Goal: Complete application form: Complete application form

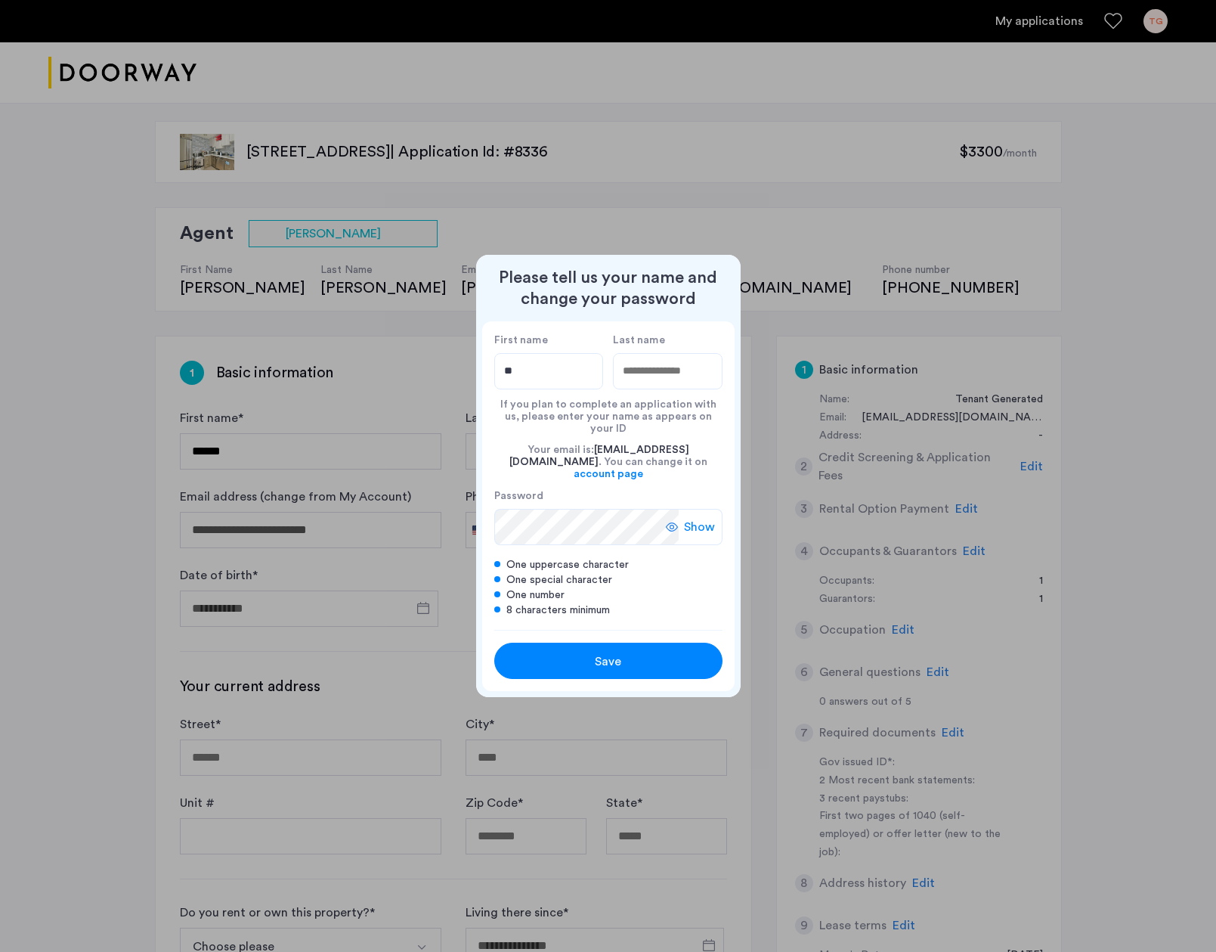
type input "*"
type input "*****"
type input "********"
click at [545, 489] on label "Password" at bounding box center [586, 496] width 184 height 14
drag, startPoint x: 693, startPoint y: 519, endPoint x: 695, endPoint y: 535, distance: 15.9
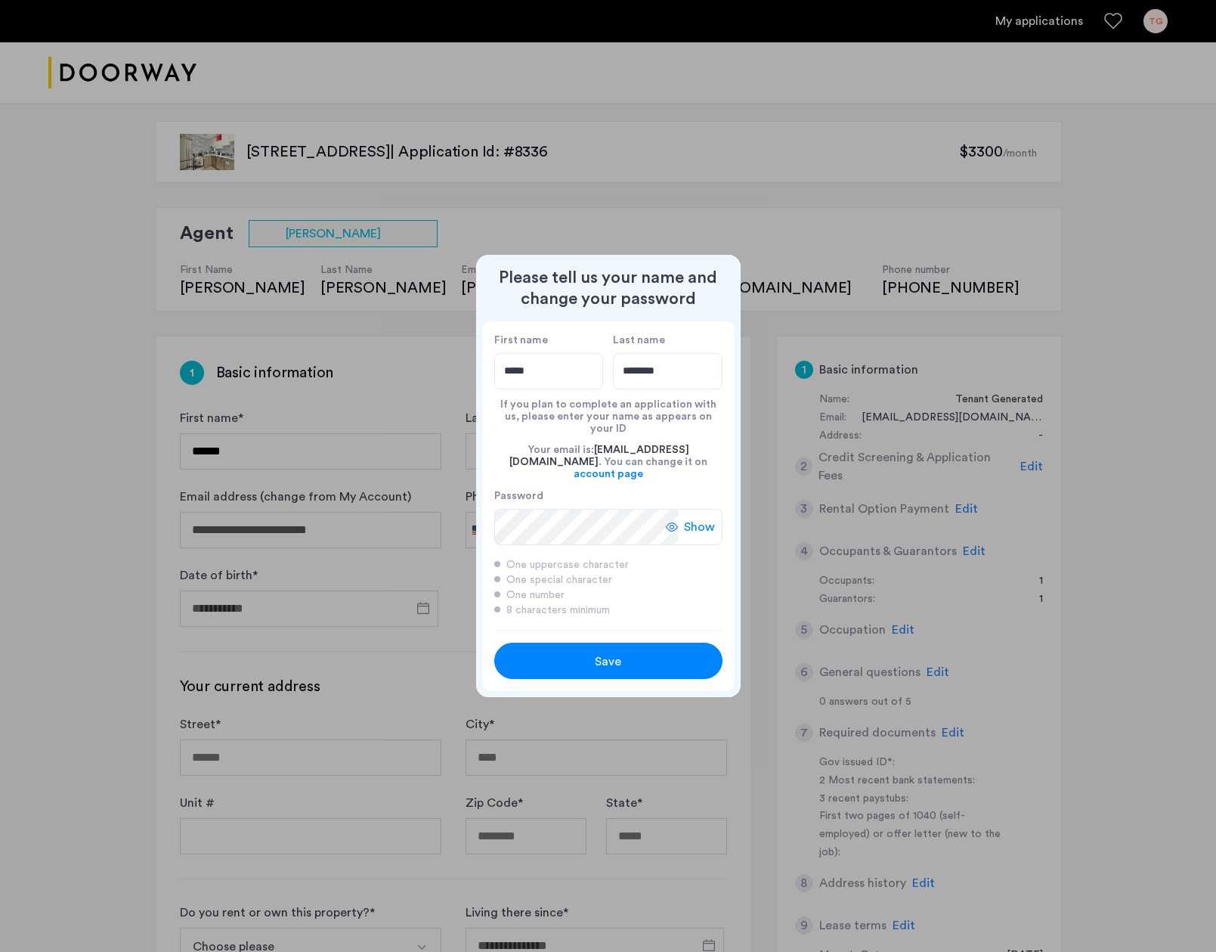
click at [693, 519] on span "Show" at bounding box center [699, 527] width 31 height 18
click at [583, 642] on button "Save" at bounding box center [608, 660] width 228 height 36
type input "*****"
type input "********"
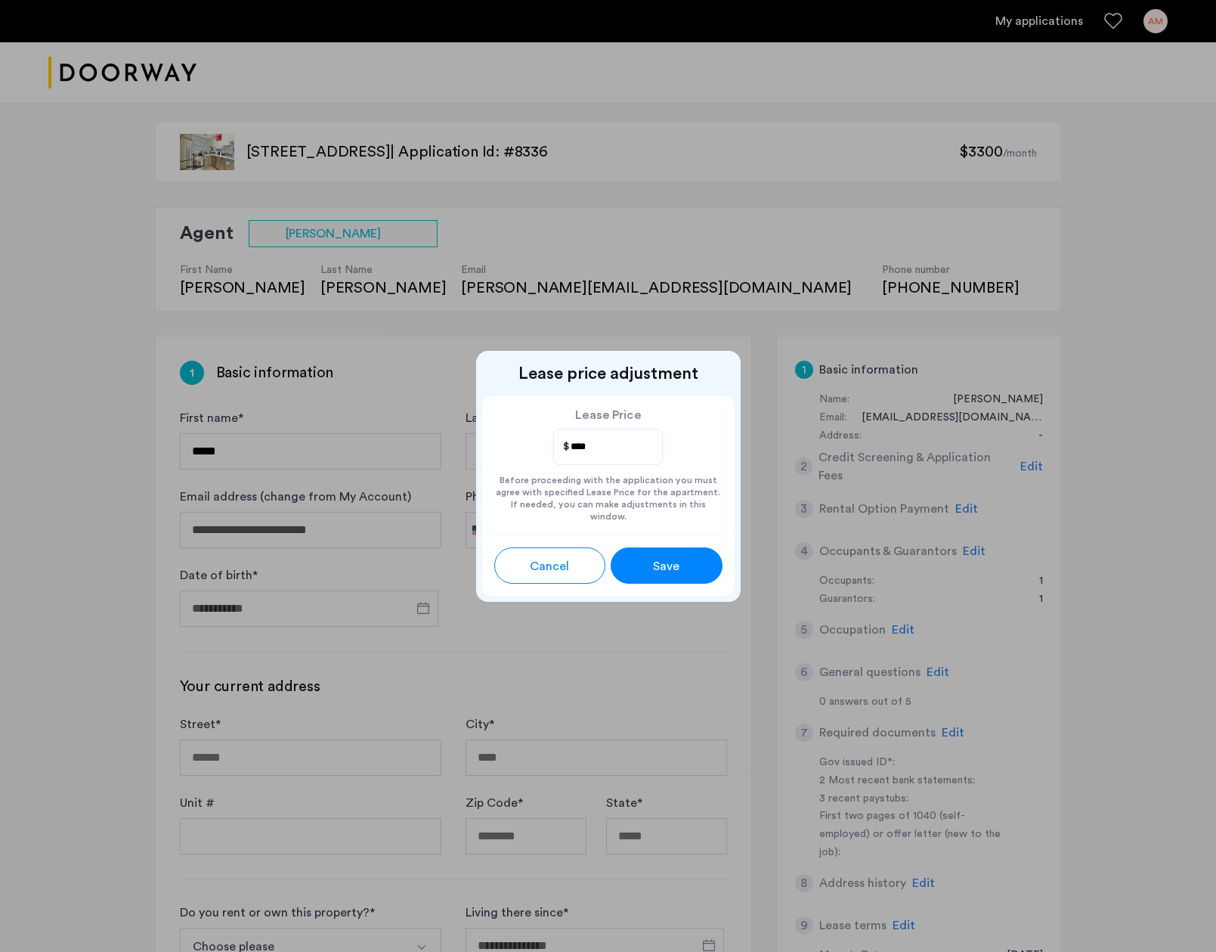
click at [656, 571] on button "Save" at bounding box center [667, 565] width 112 height 36
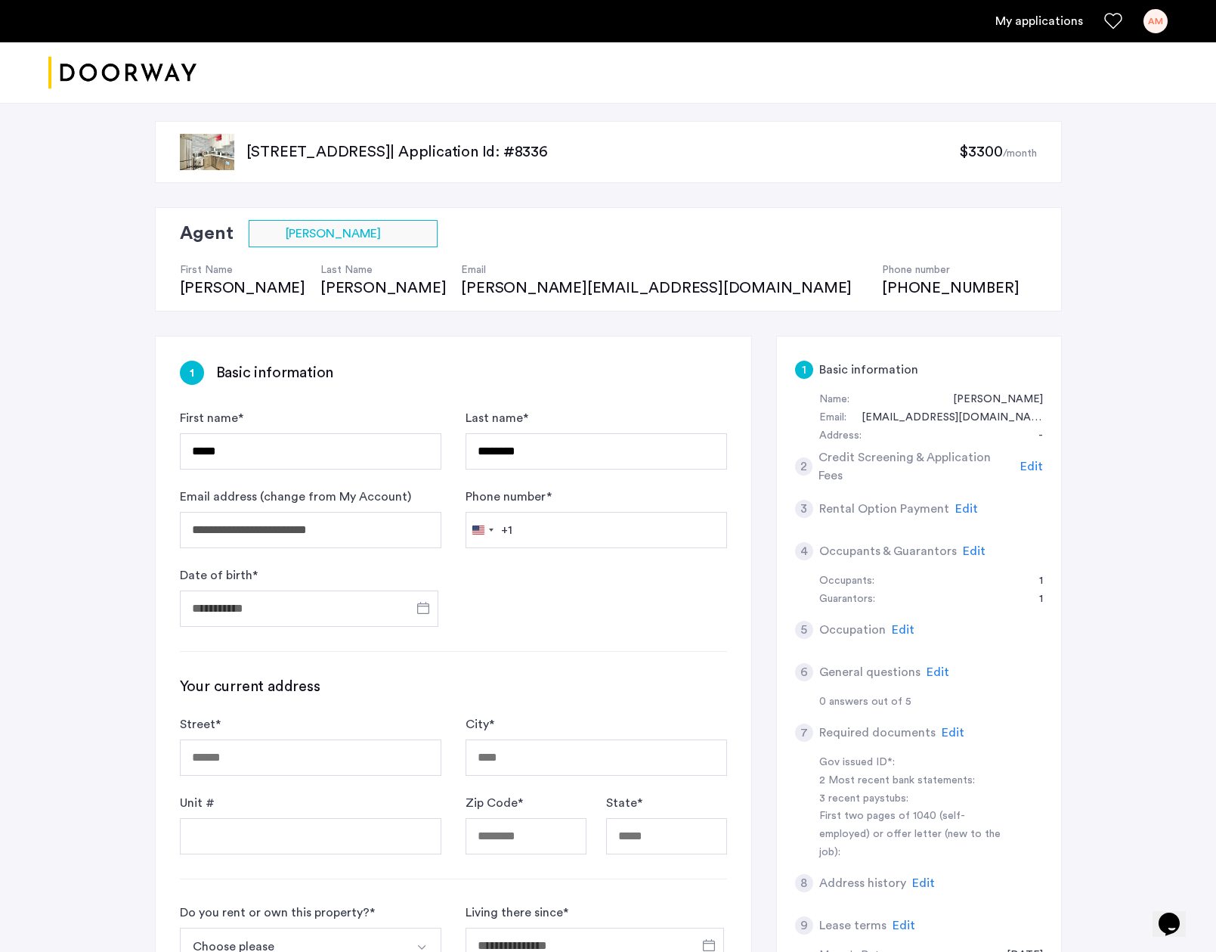
scroll to position [29, 0]
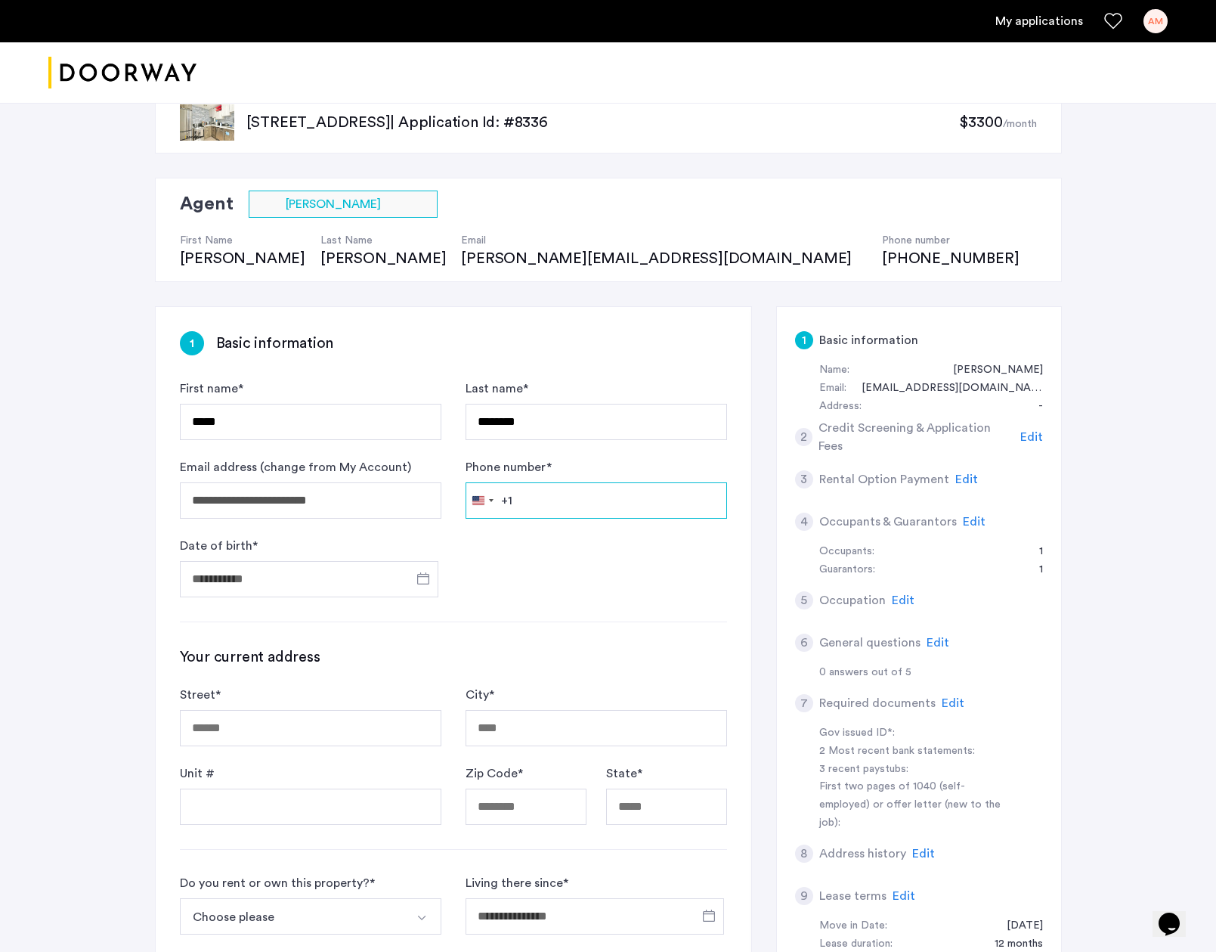
click at [596, 505] on input "Phone number *" at bounding box center [597, 500] width 262 height 36
type input "**********"
click at [416, 581] on span "Open calendar" at bounding box center [423, 578] width 36 height 36
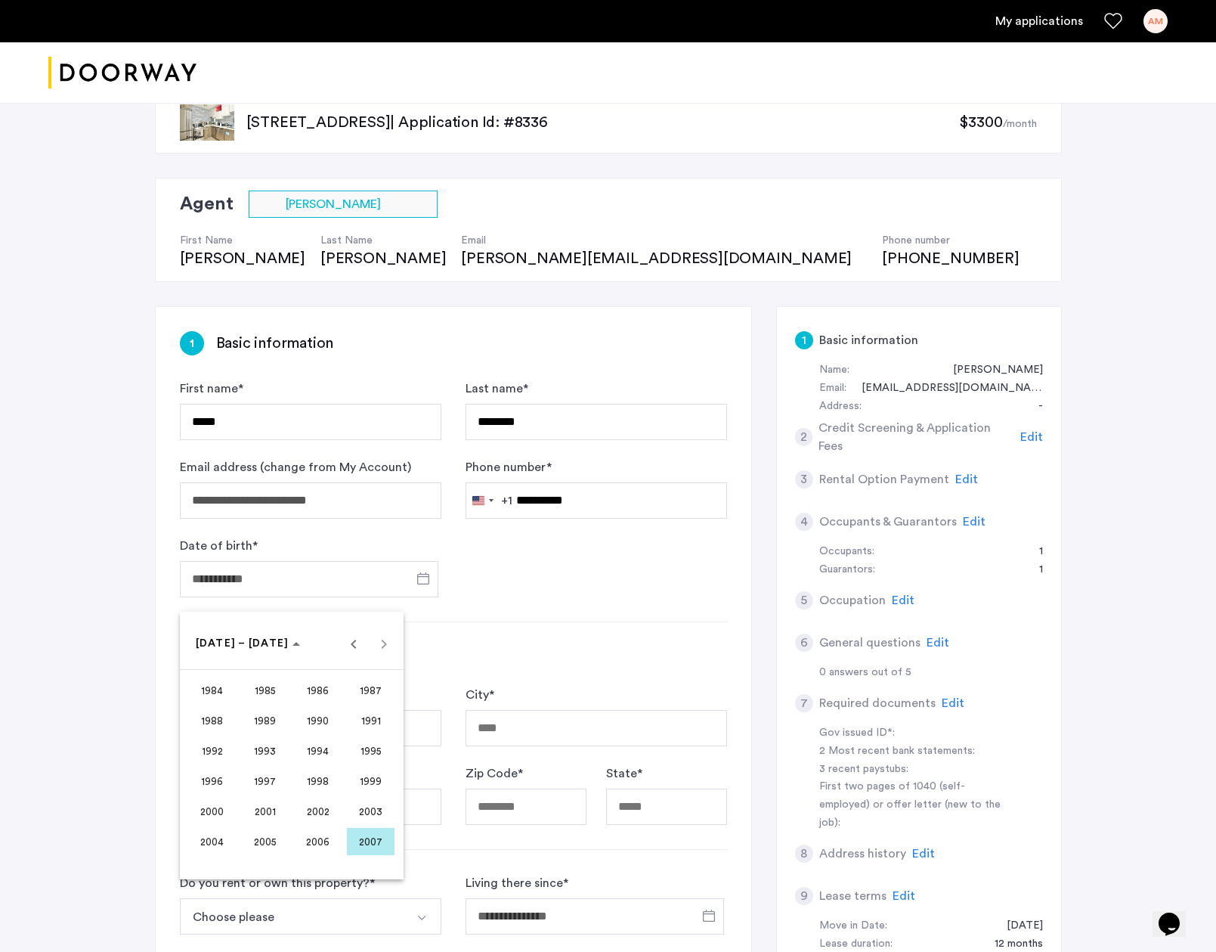
click at [265, 814] on span "2001" at bounding box center [265, 810] width 48 height 27
click at [370, 712] on span "APR" at bounding box center [371, 720] width 48 height 27
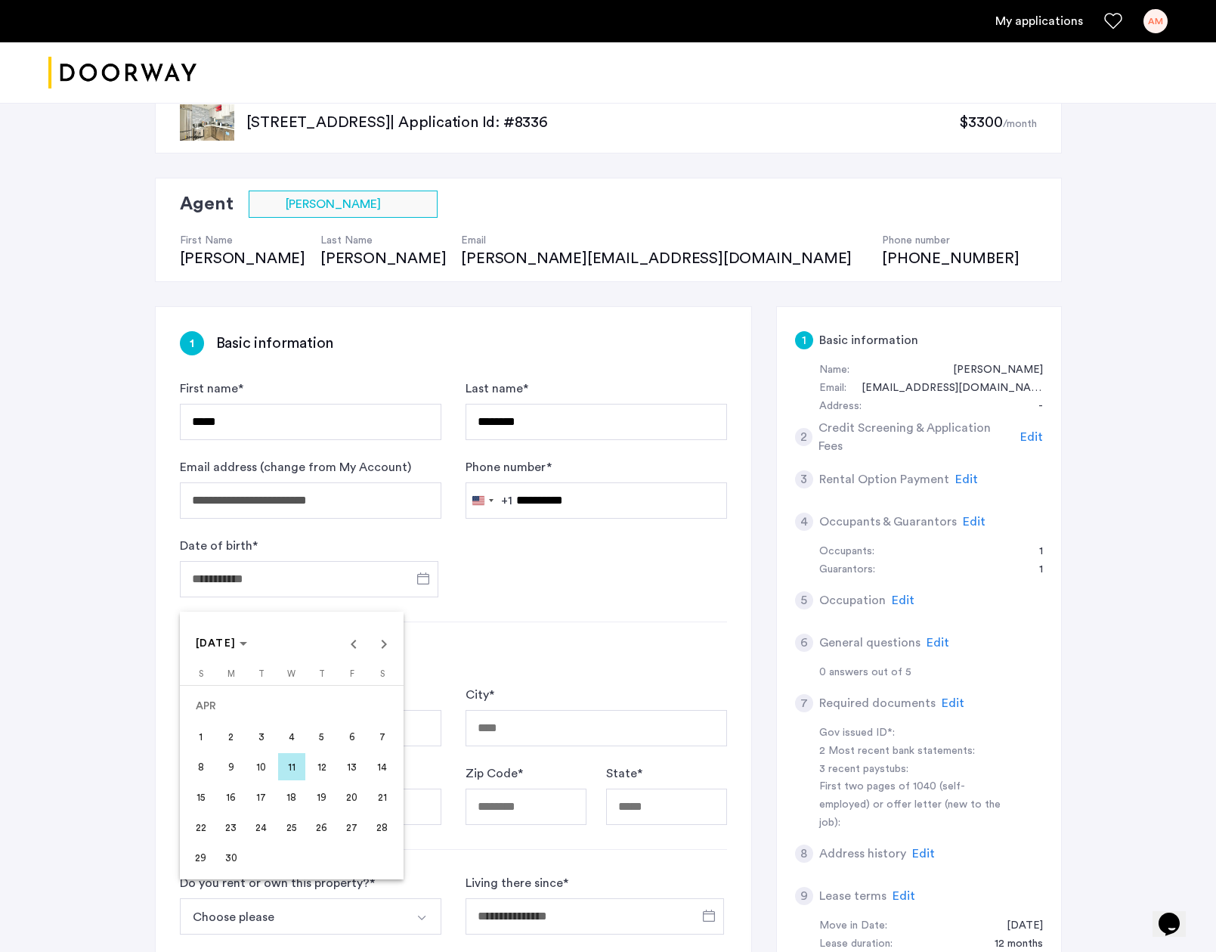
click at [384, 764] on span "14" at bounding box center [382, 766] width 27 height 27
type input "**********"
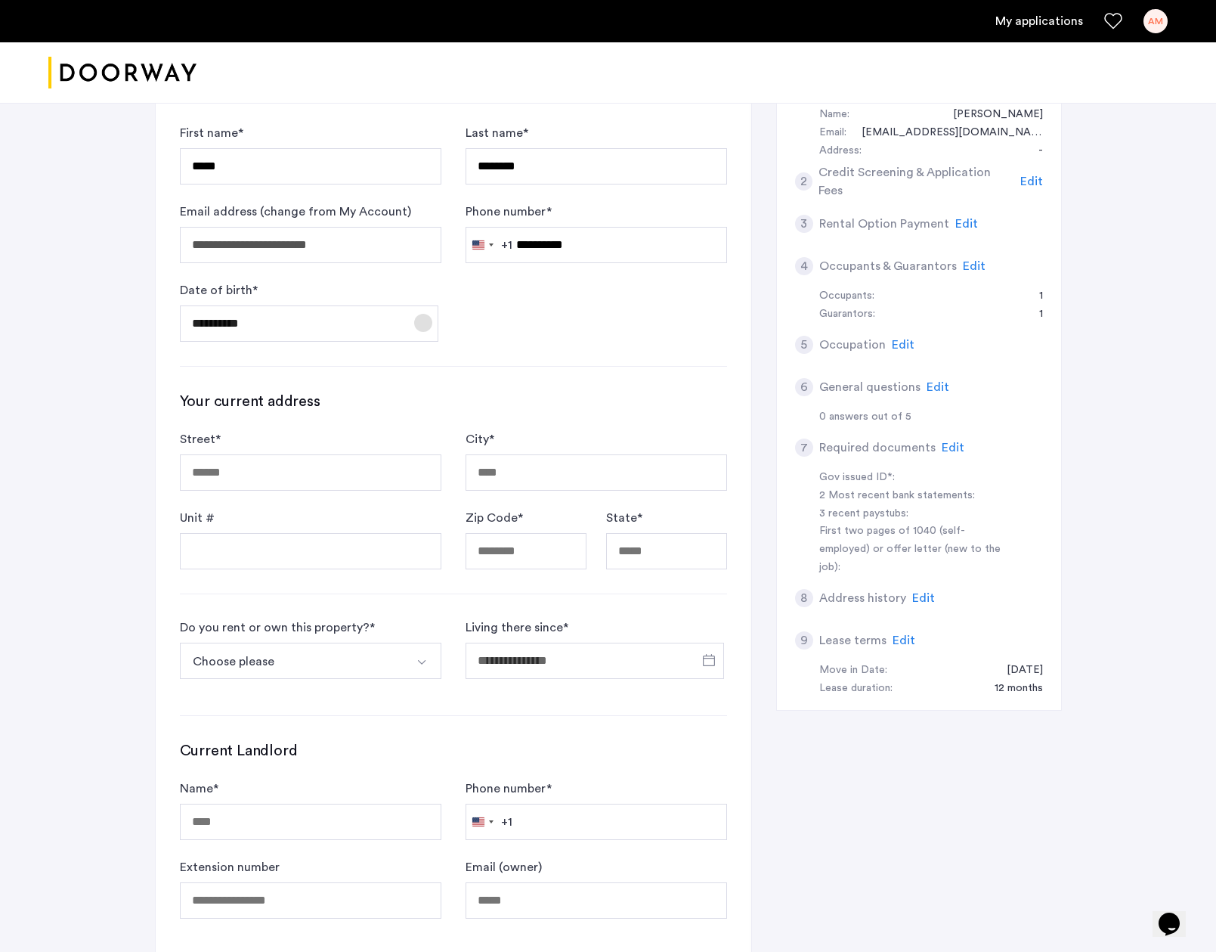
scroll to position [289, 0]
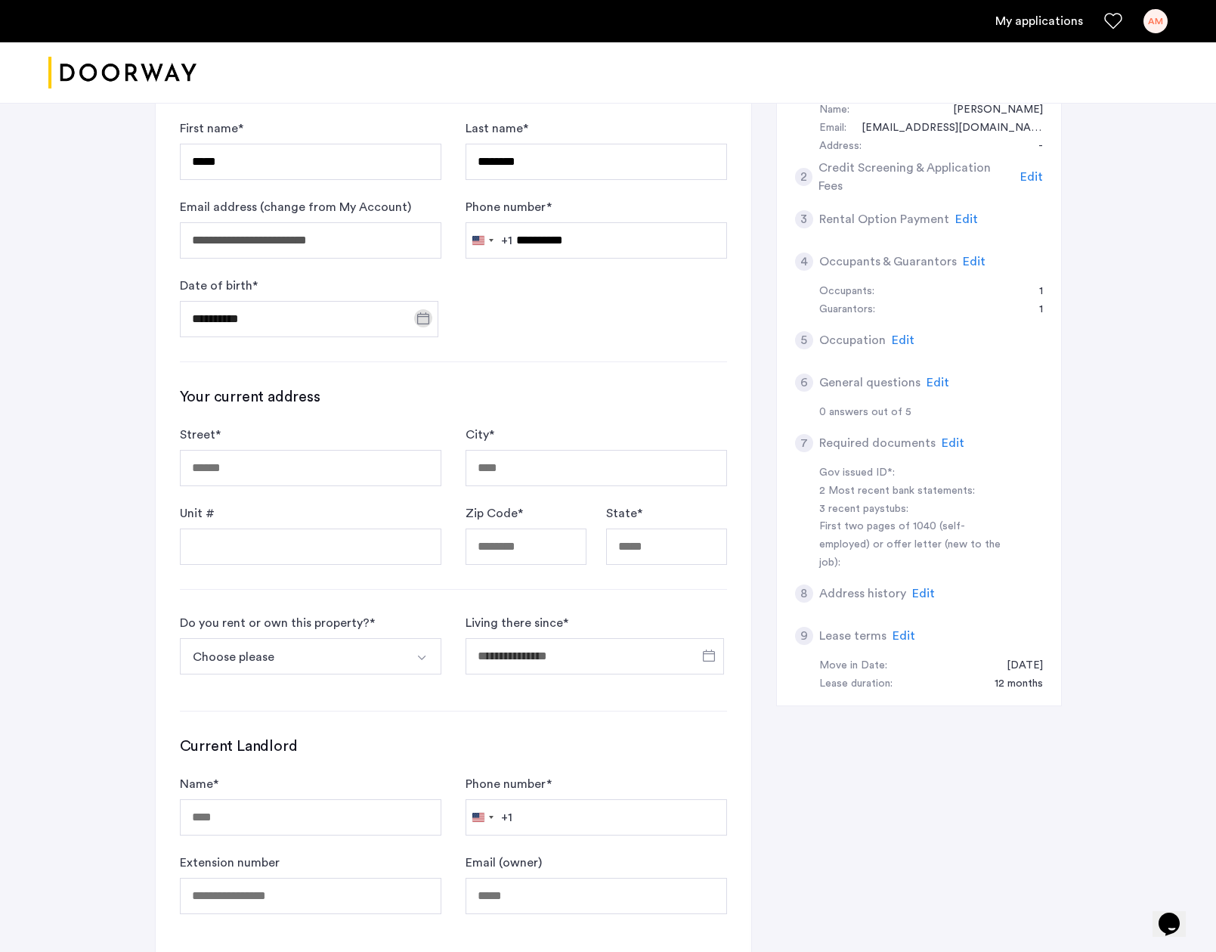
click at [272, 497] on form "Street * City * Unit # Zip Code * State *" at bounding box center [453, 495] width 547 height 139
click at [271, 479] on input "Street *" at bounding box center [311, 468] width 262 height 36
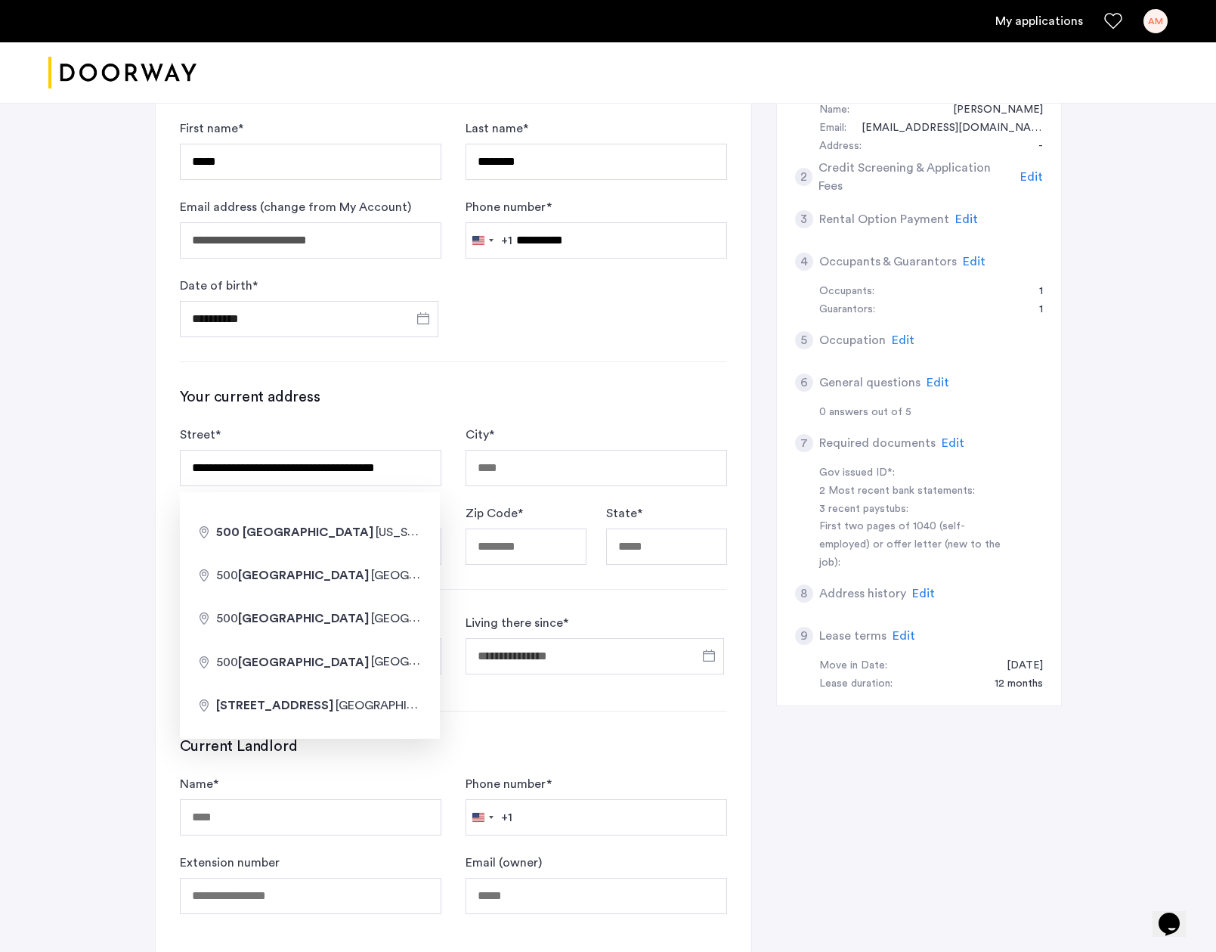
type input "**********"
type input "********"
type input "*****"
type input "**"
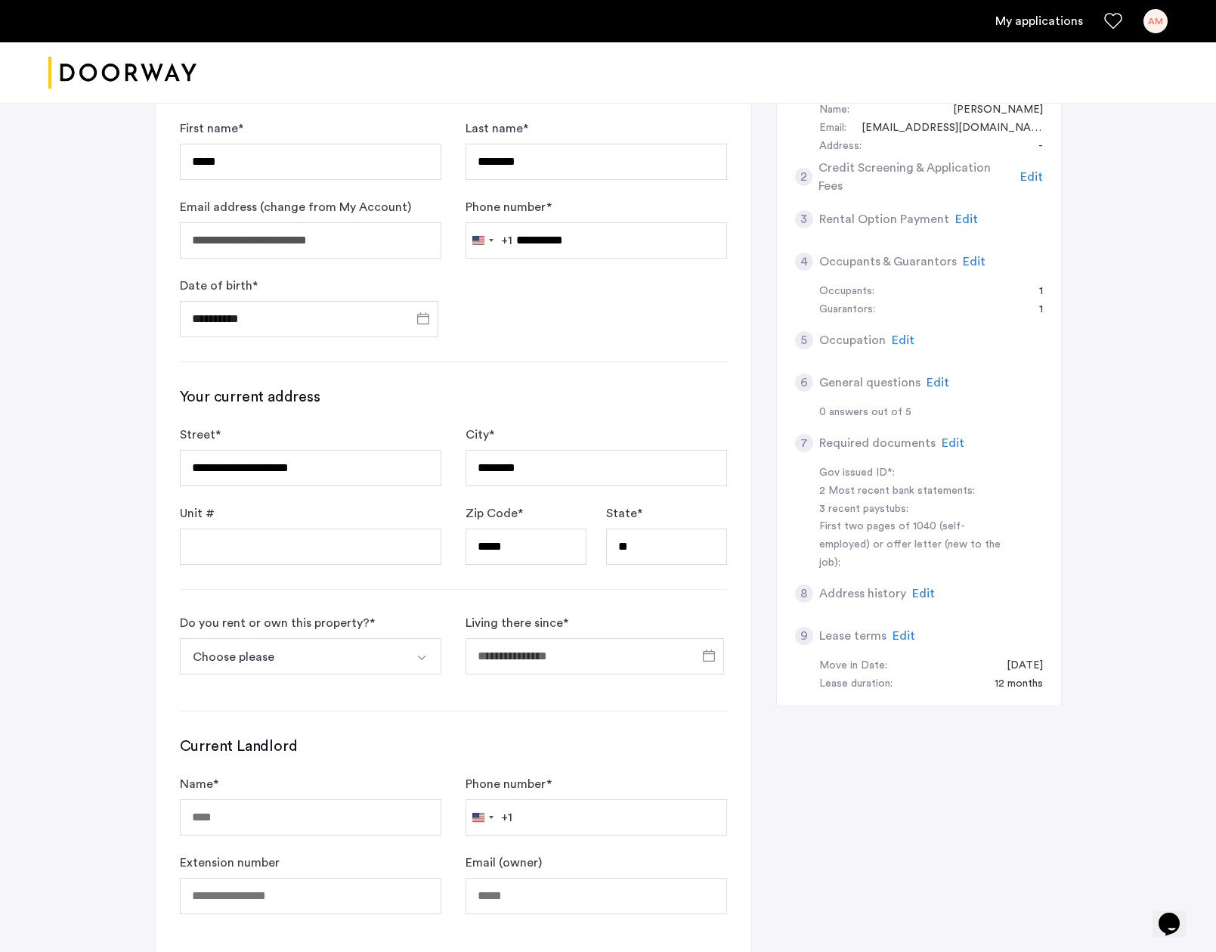
scroll to position [364, 0]
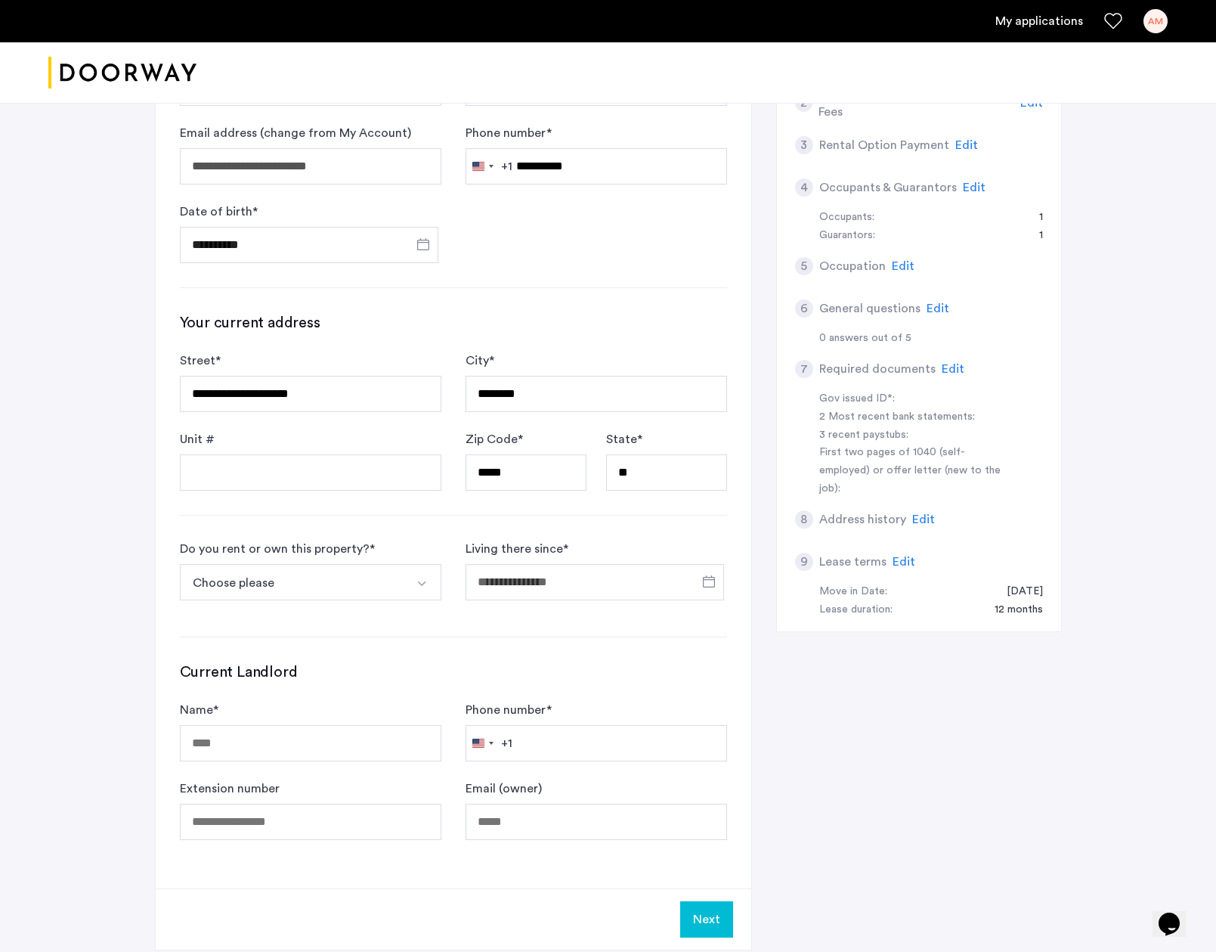
click at [385, 581] on button "Choose please" at bounding box center [293, 582] width 226 height 36
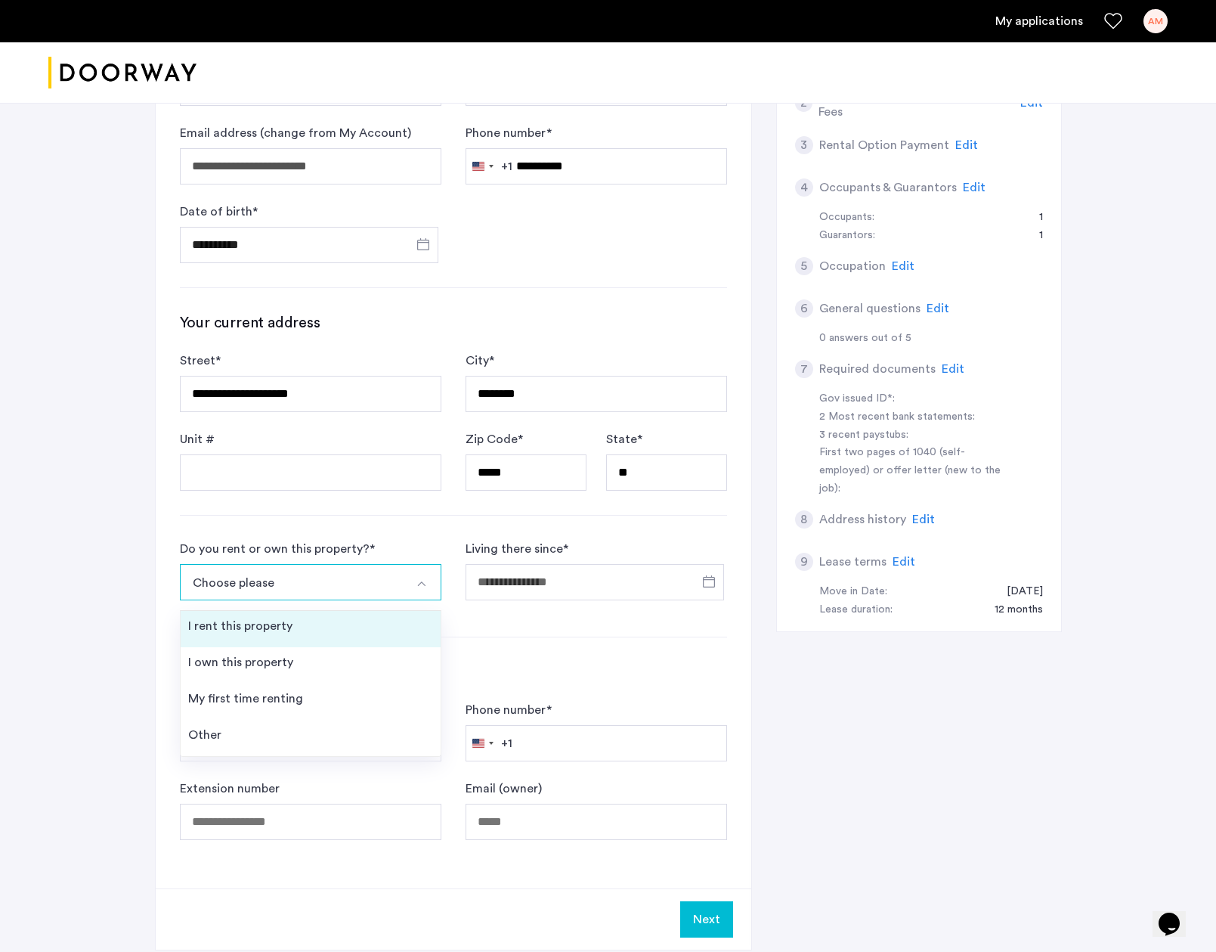
click at [324, 624] on li "I rent this property" at bounding box center [311, 629] width 260 height 36
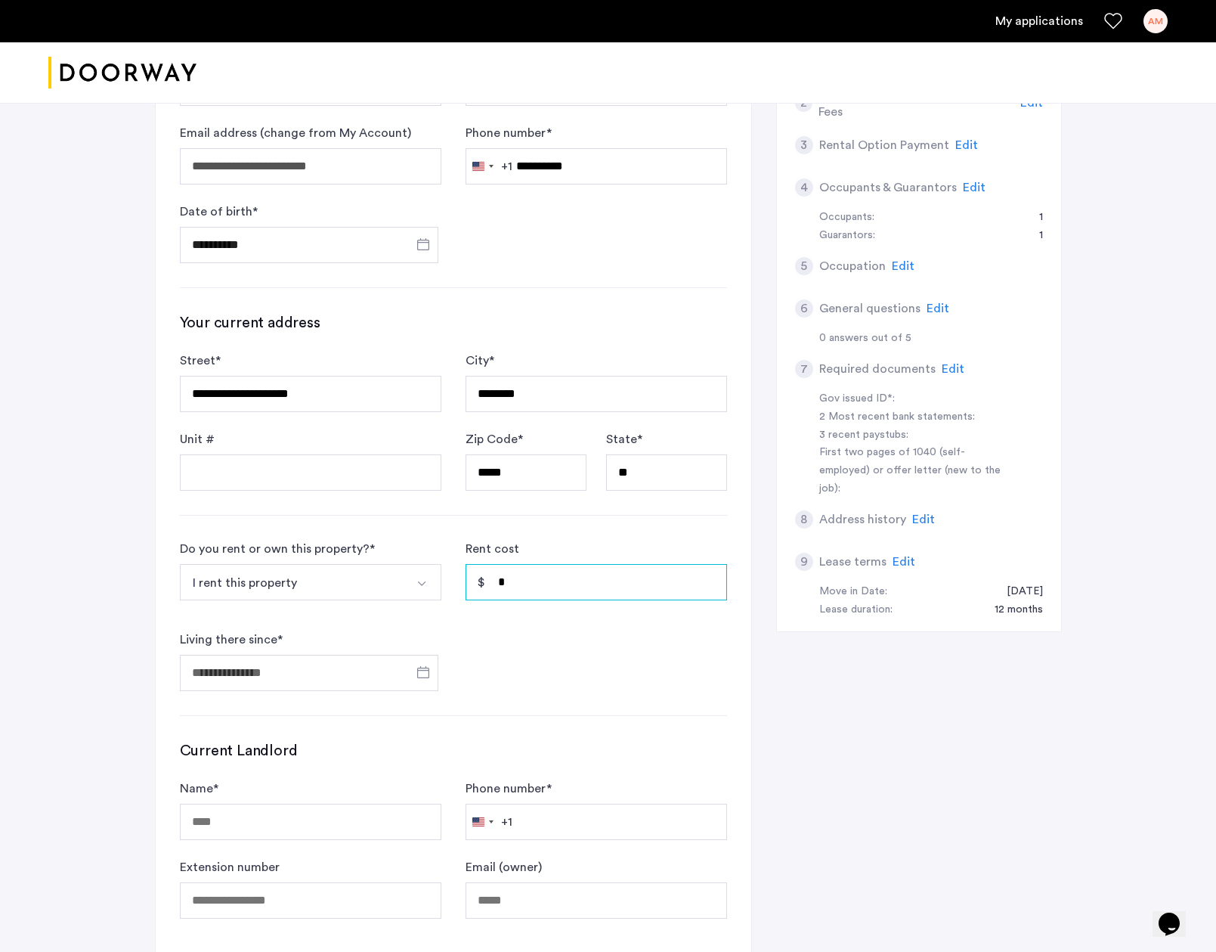
click at [503, 590] on input "*" at bounding box center [597, 582] width 262 height 36
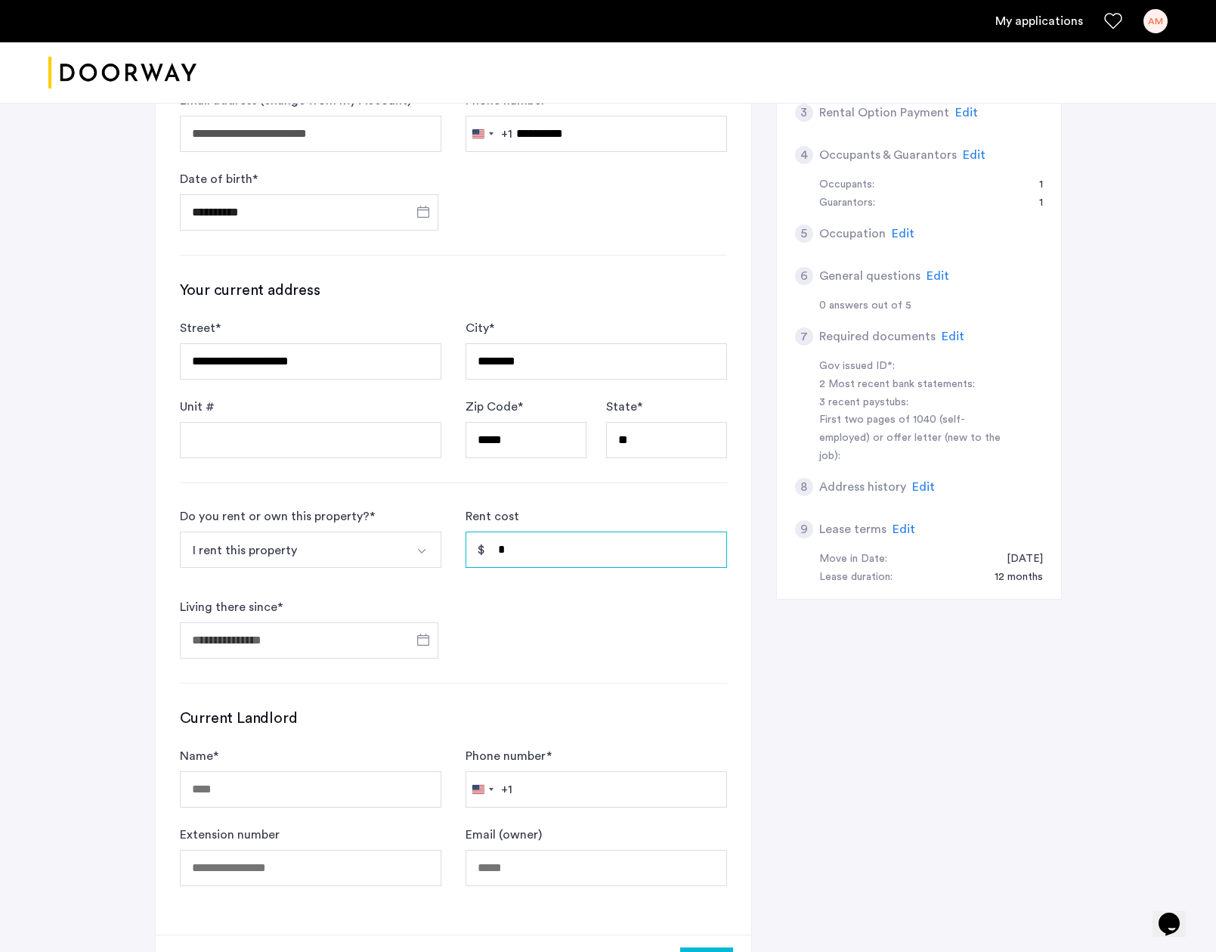
scroll to position [410, 0]
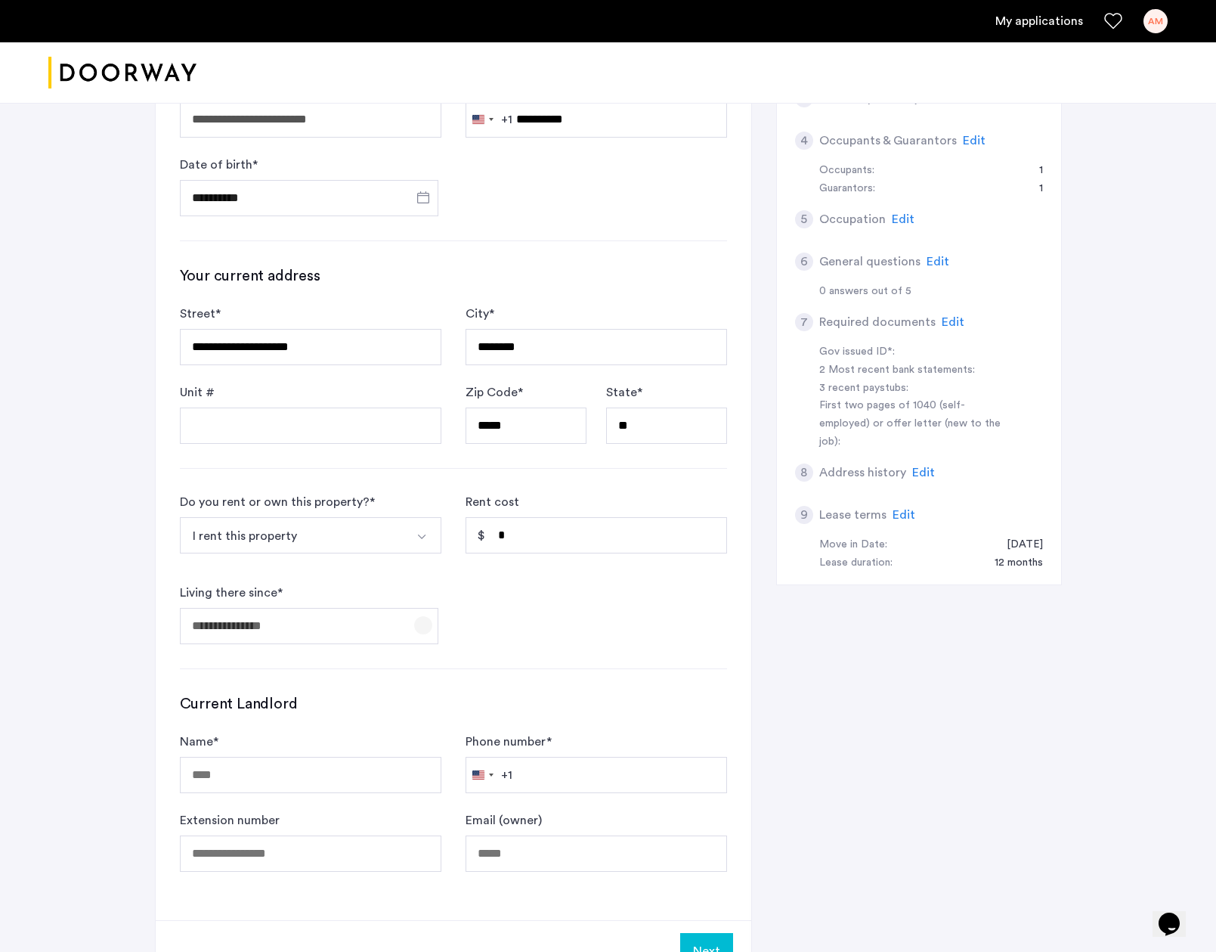
click at [429, 636] on span "Open calendar" at bounding box center [423, 625] width 36 height 36
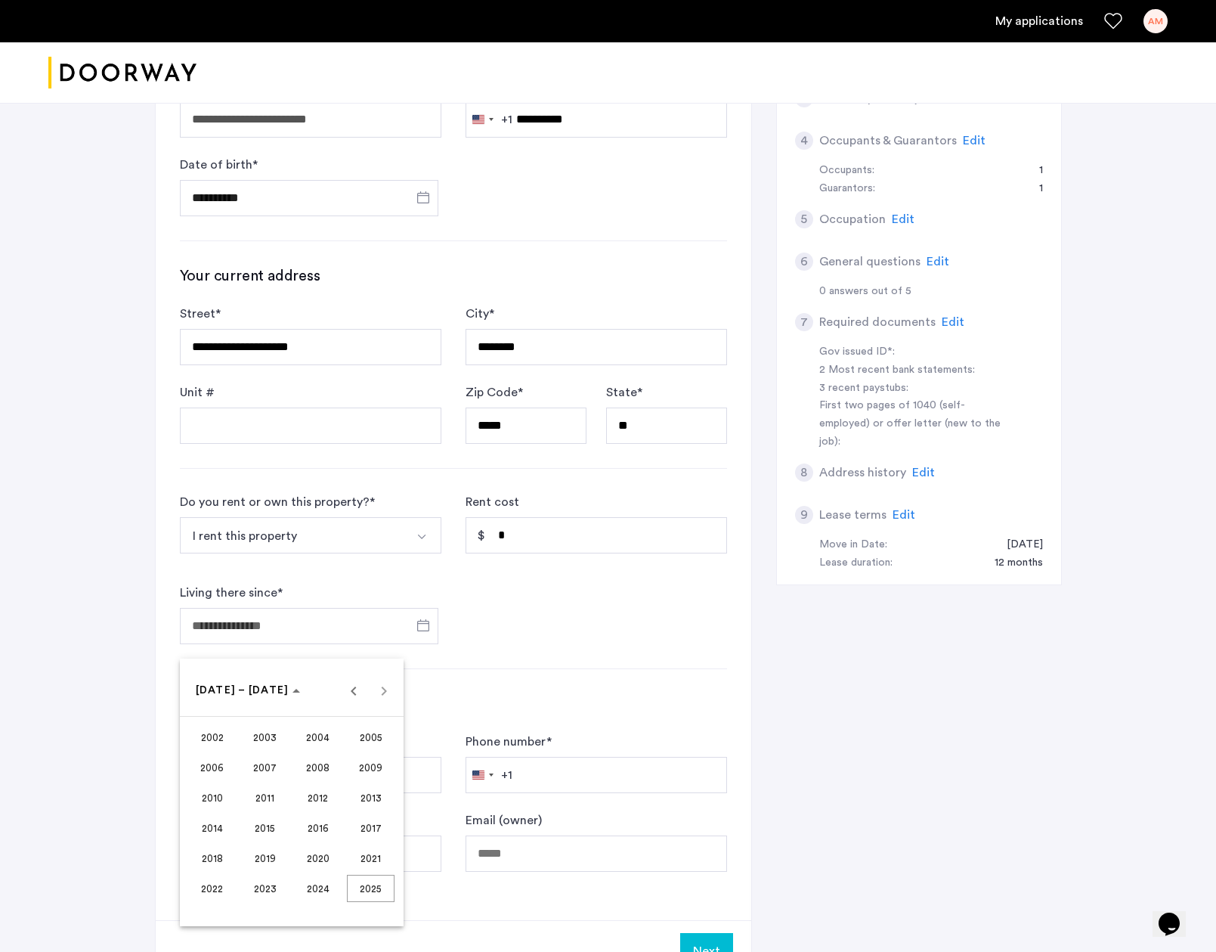
click at [306, 890] on span "2024" at bounding box center [318, 888] width 48 height 27
click at [210, 827] on span "SEP" at bounding box center [212, 827] width 48 height 27
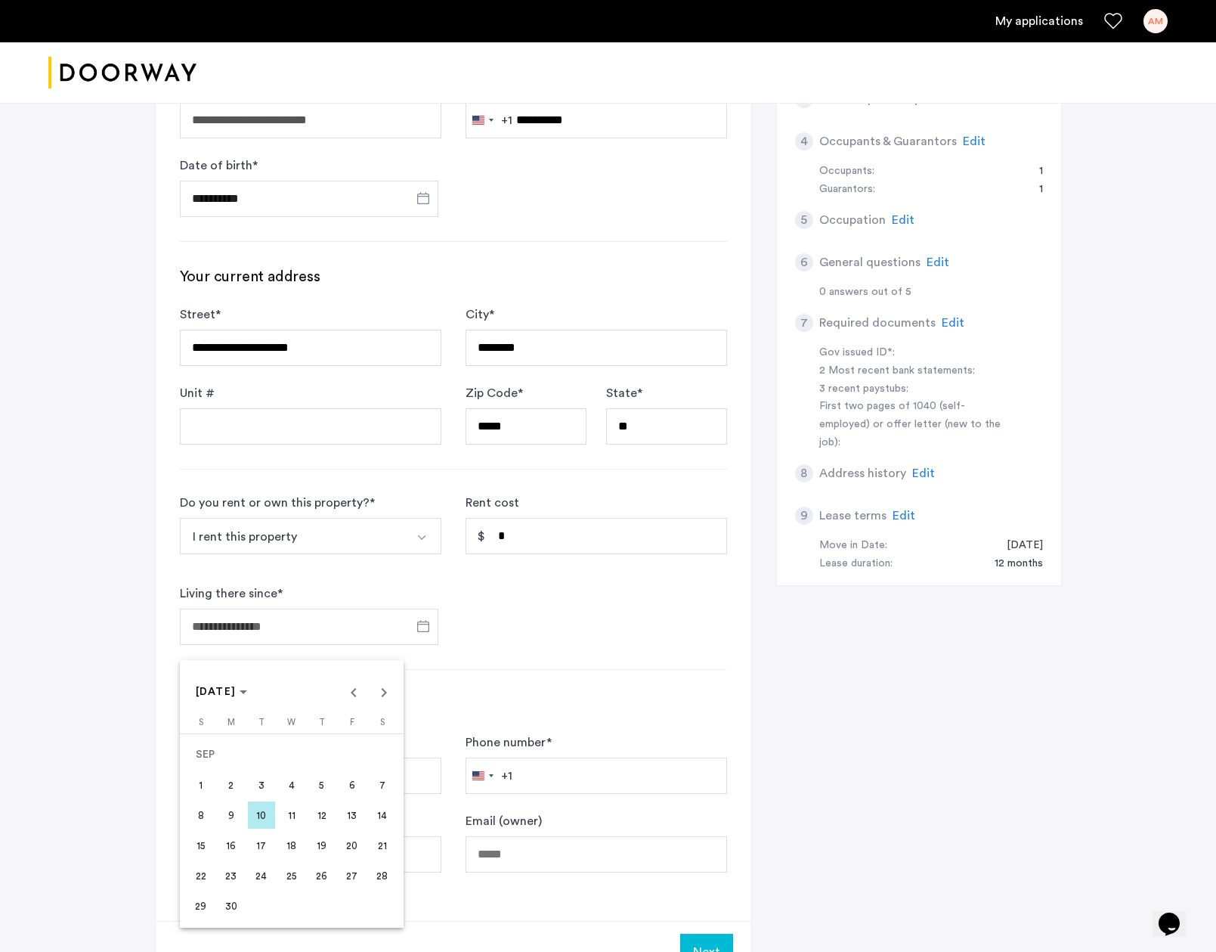
scroll to position [407, 0]
click at [231, 848] on span "16" at bounding box center [231, 844] width 27 height 27
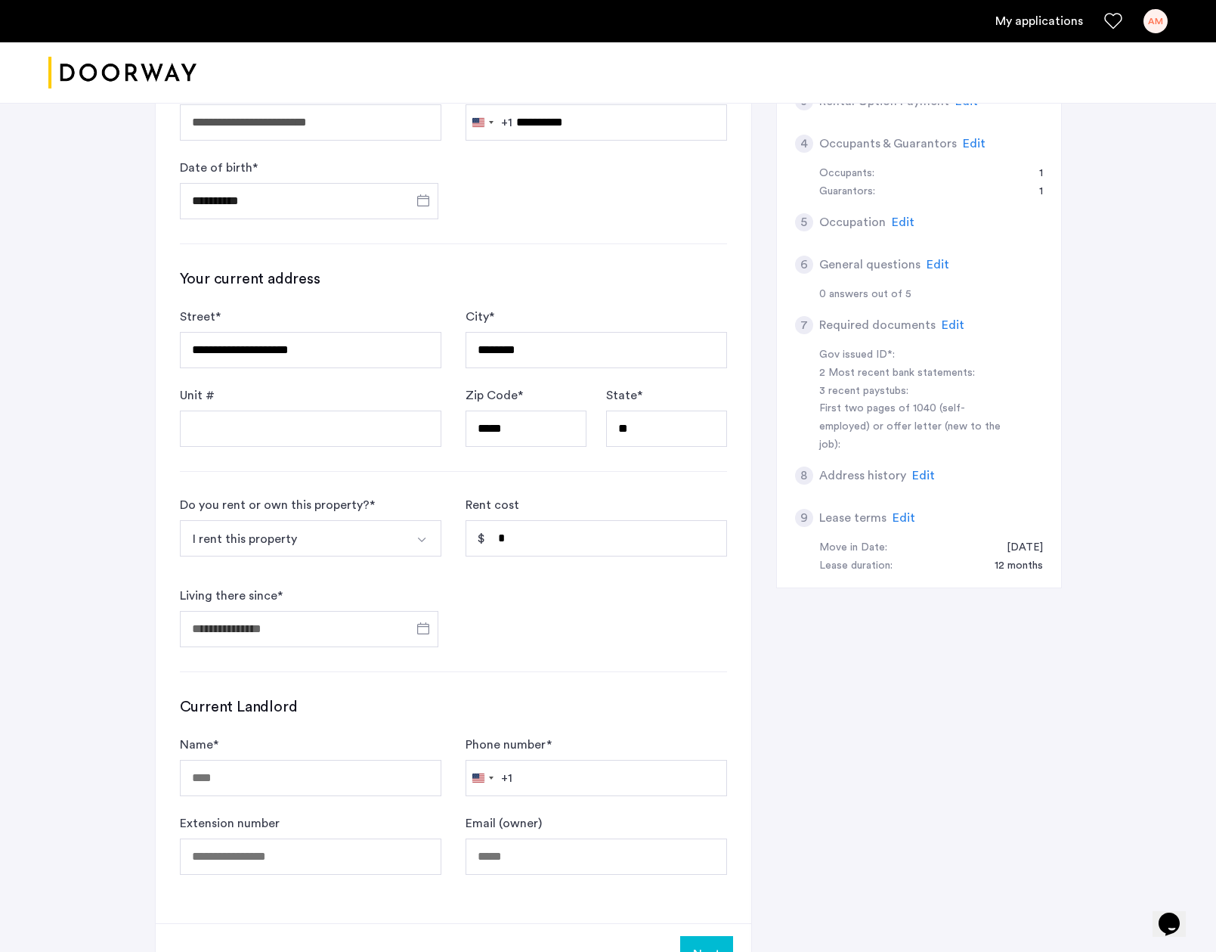
type input "**********"
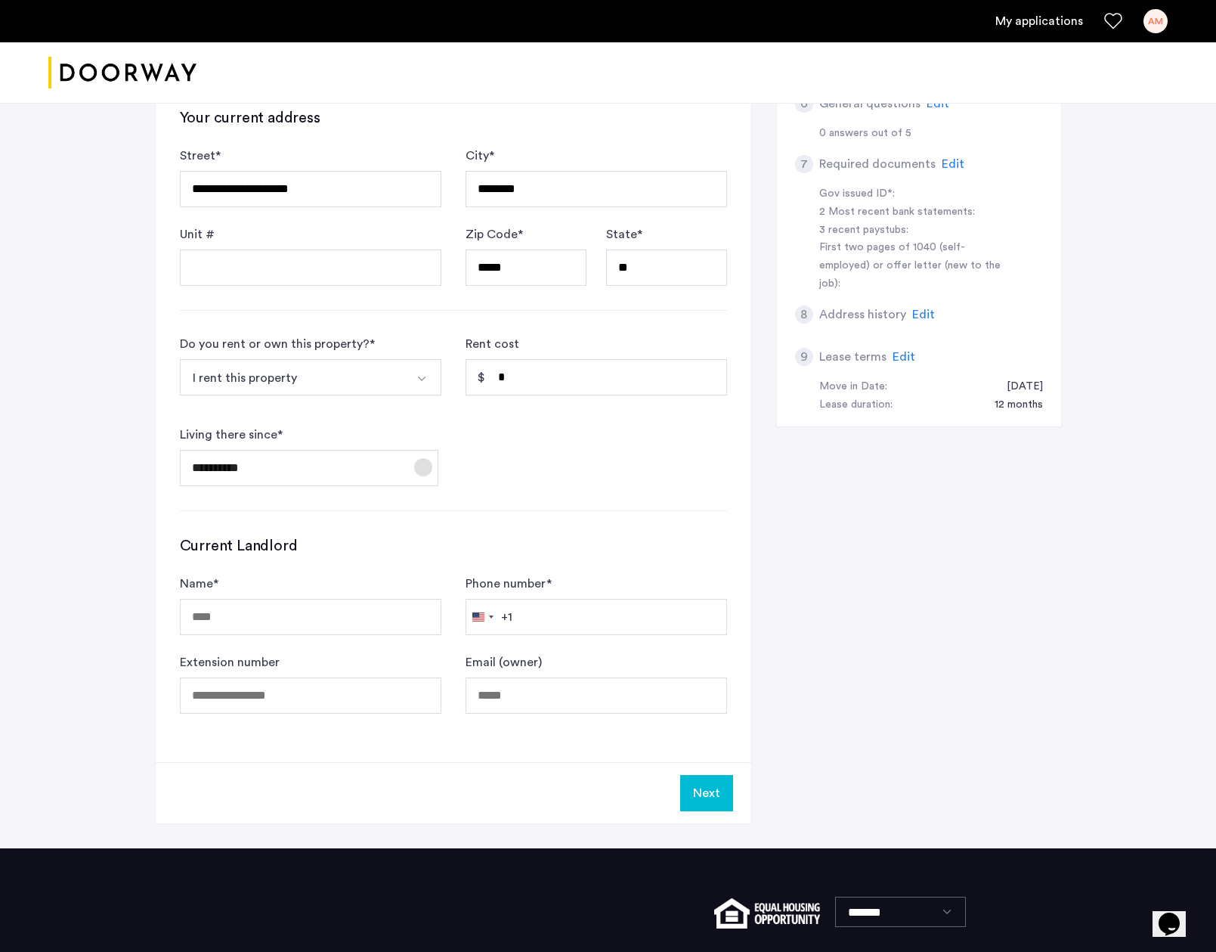
scroll to position [569, 0]
click at [327, 625] on input "Name *" at bounding box center [311, 616] width 262 height 36
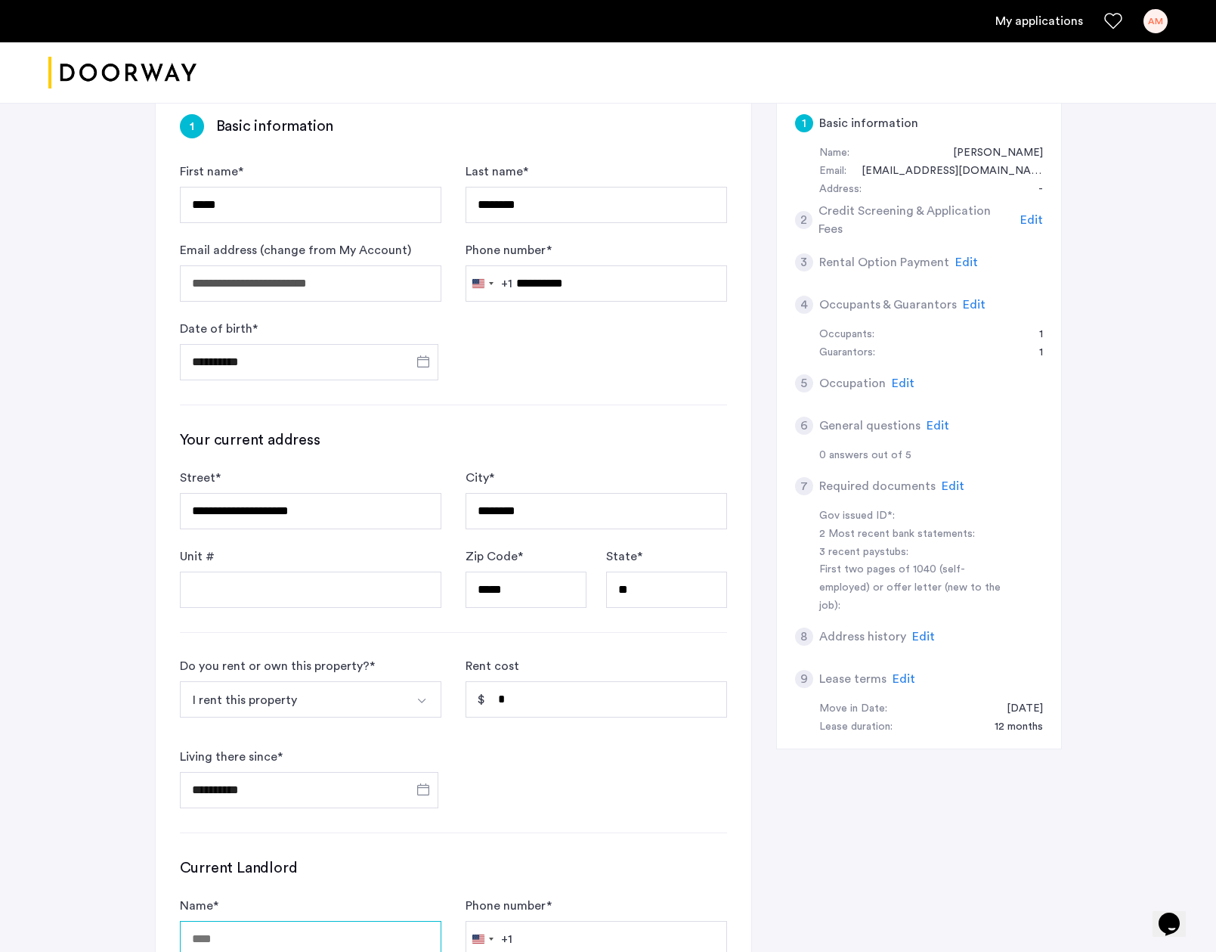
scroll to position [0, 0]
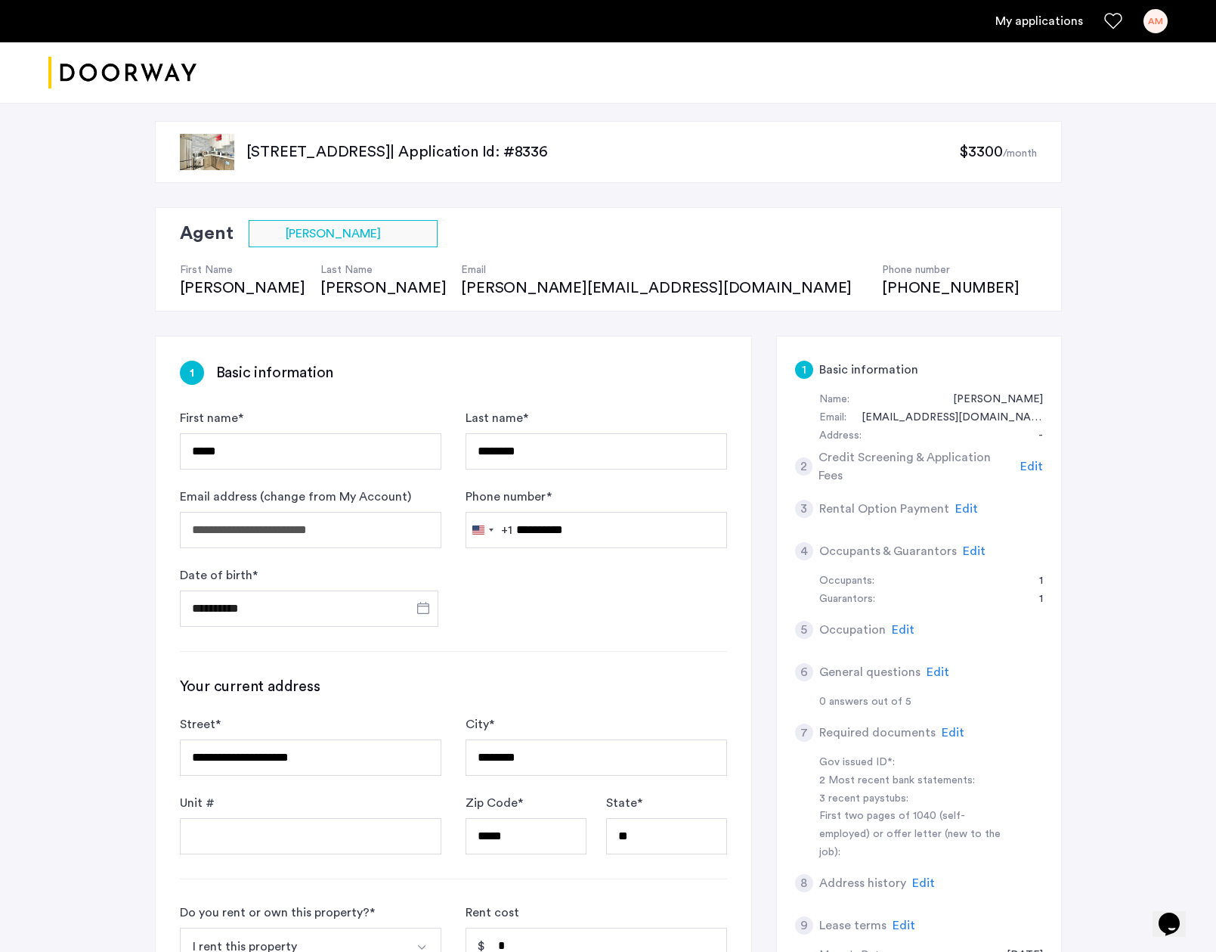
click at [1030, 467] on span "Edit" at bounding box center [1031, 466] width 23 height 12
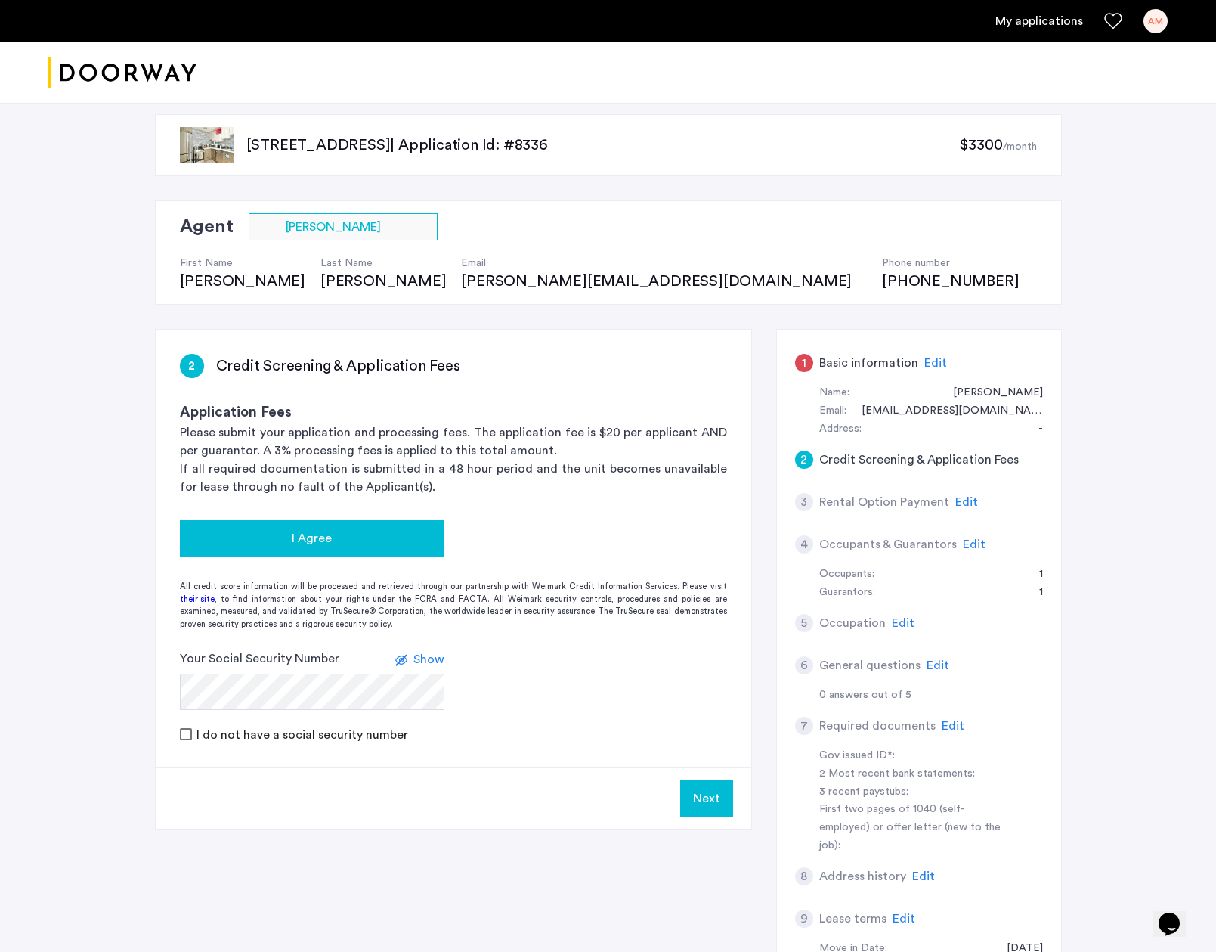
scroll to position [6, 0]
click at [355, 534] on div "I Agree" at bounding box center [312, 539] width 240 height 18
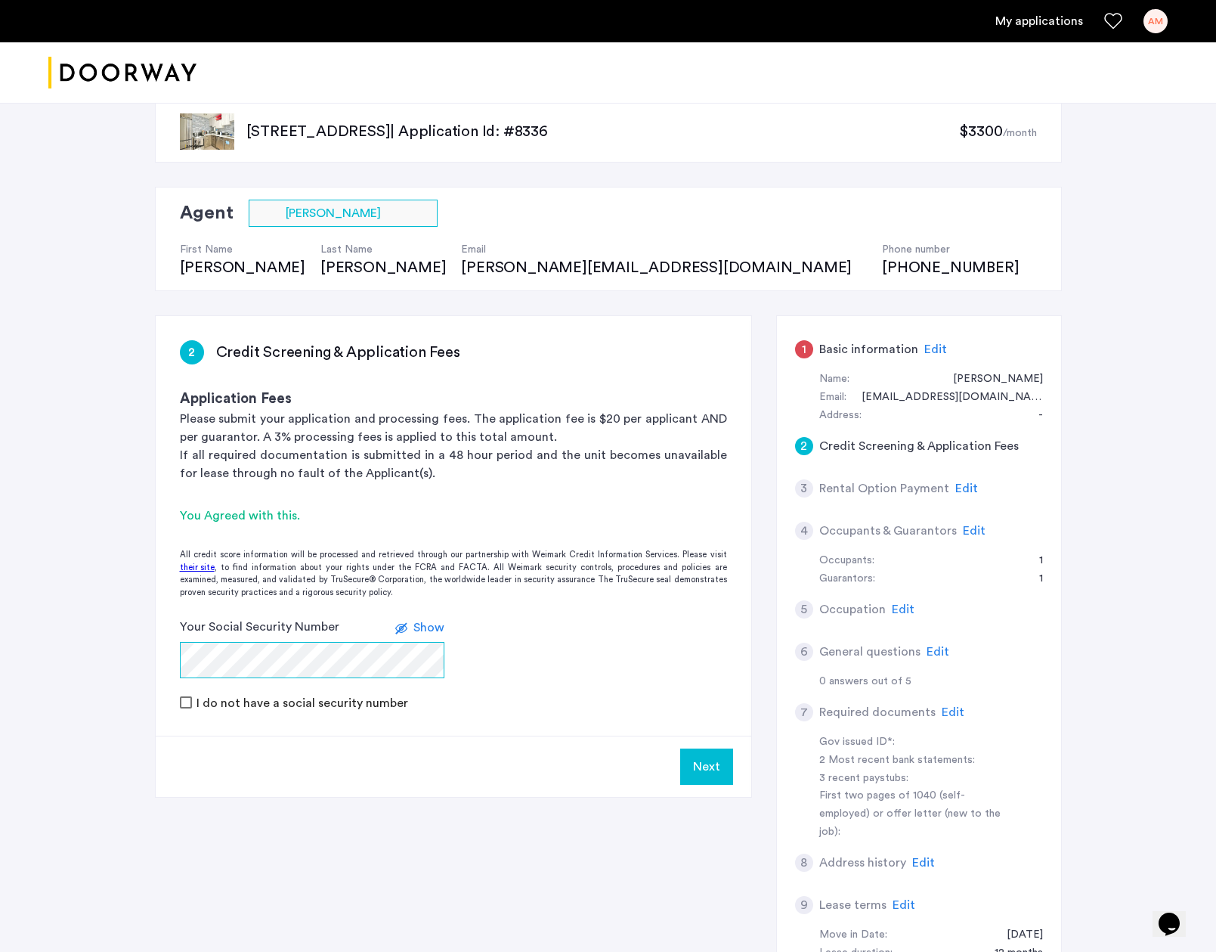
scroll to position [20, 0]
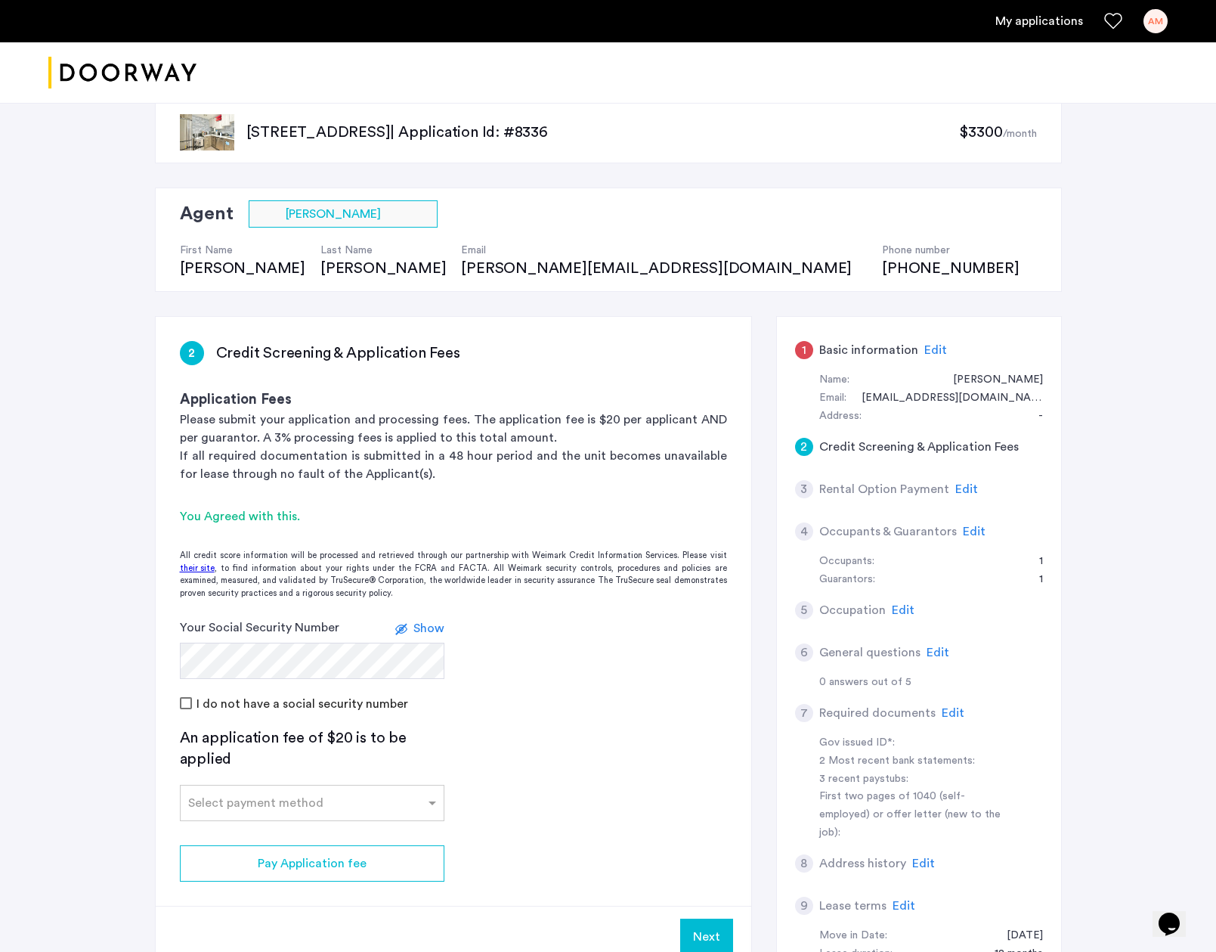
click at [423, 624] on span "Show" at bounding box center [428, 628] width 31 height 12
click at [324, 794] on input "text" at bounding box center [297, 799] width 218 height 11
click at [330, 639] on div "Credit Card" at bounding box center [312, 648] width 263 height 30
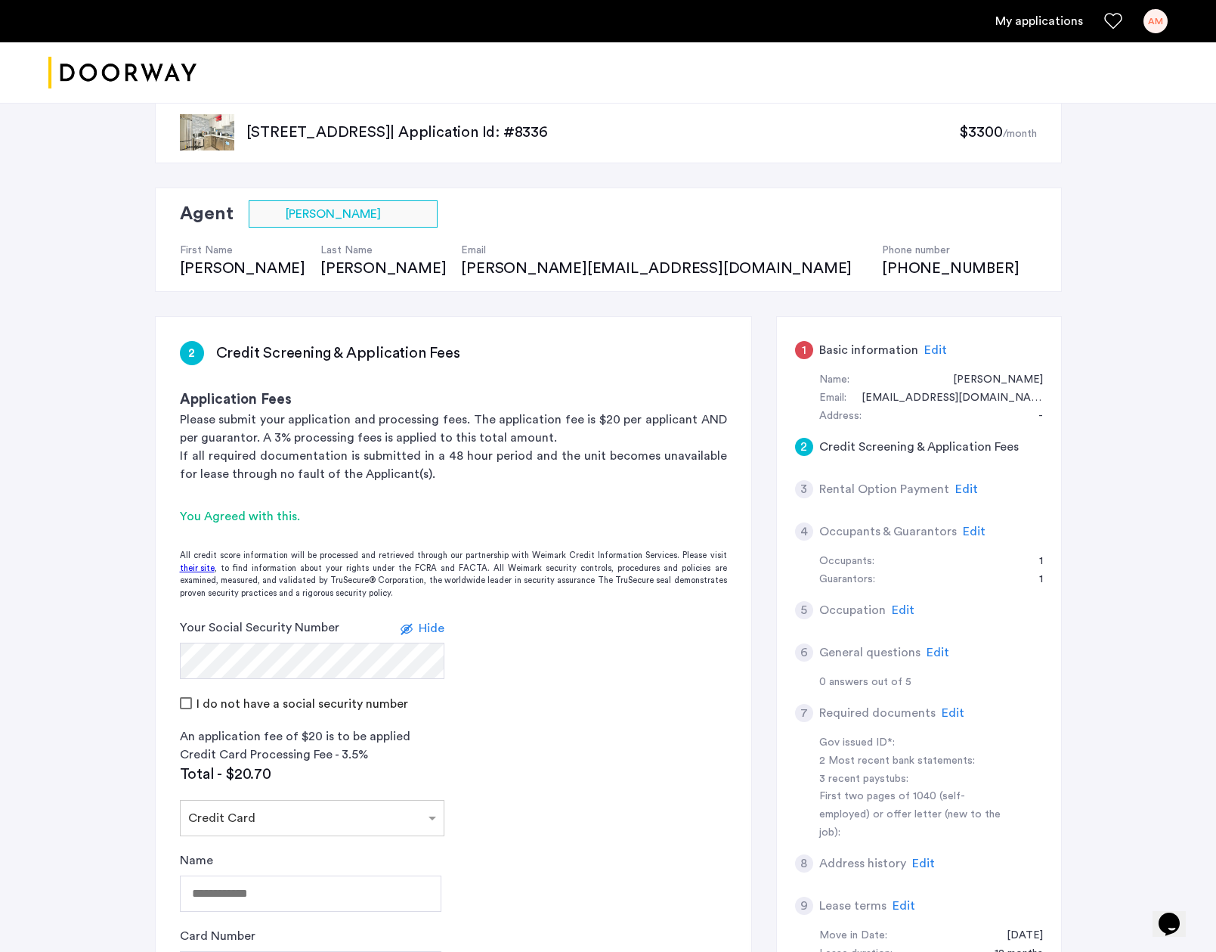
click at [416, 628] on label at bounding box center [410, 628] width 18 height 18
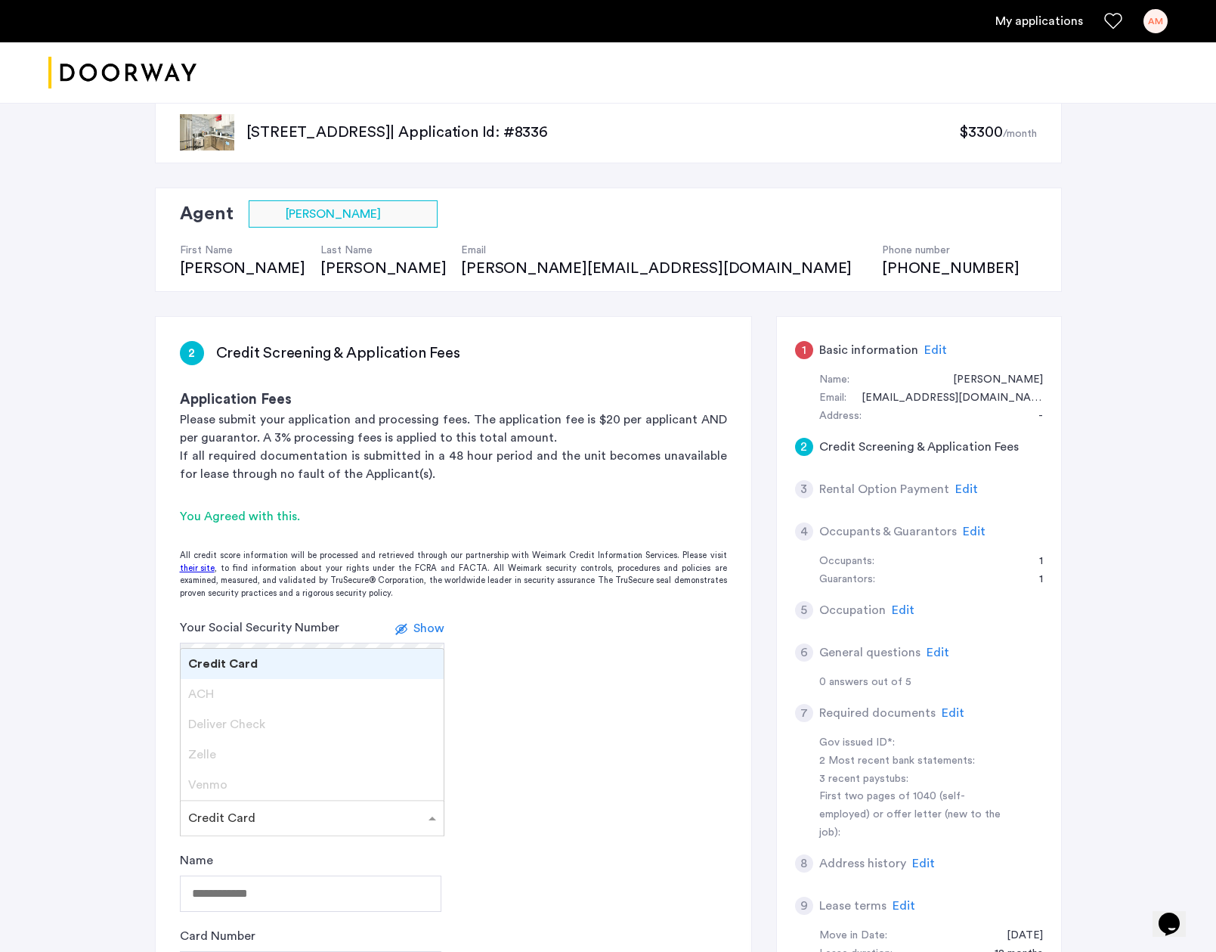
click at [295, 813] on input "text" at bounding box center [297, 815] width 218 height 11
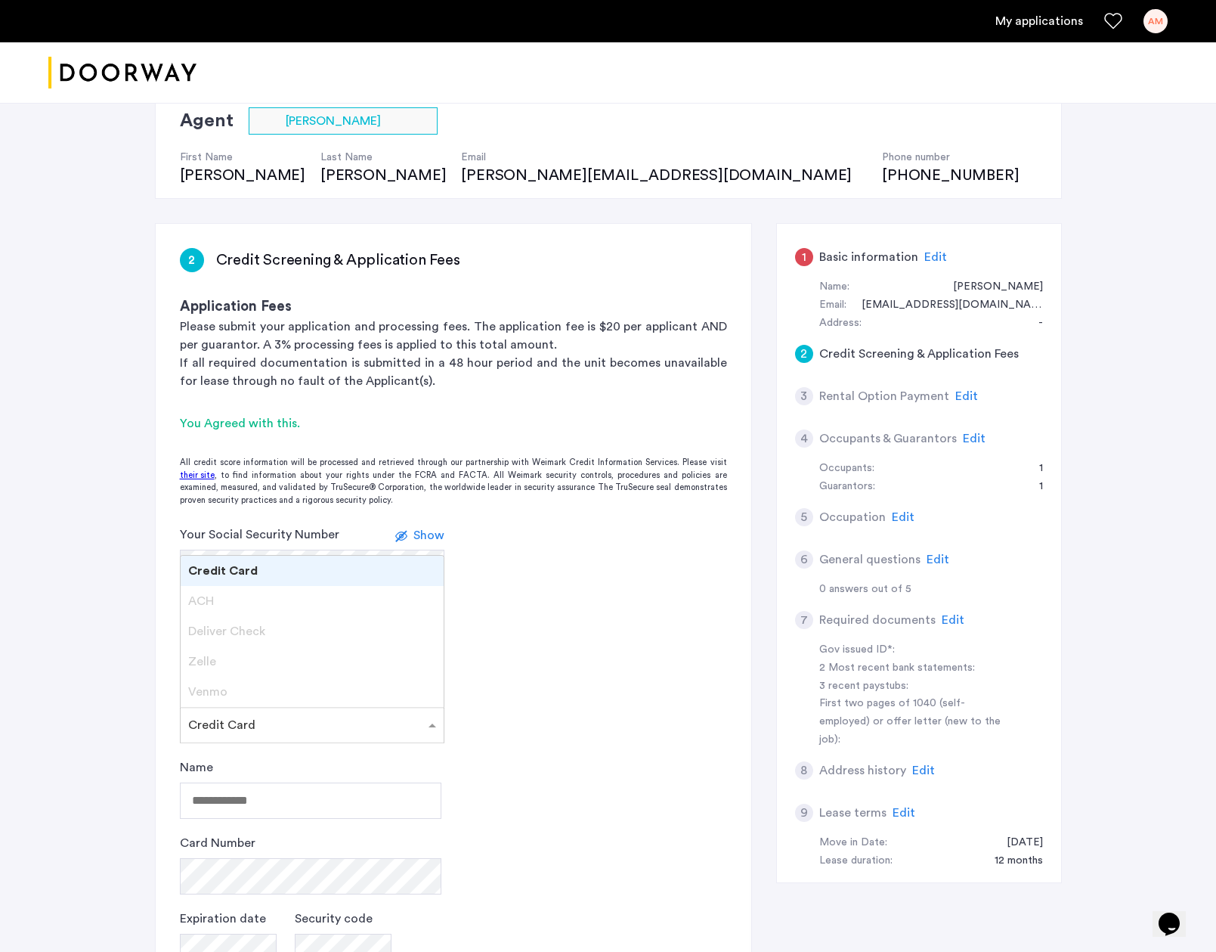
click at [272, 721] on input "text" at bounding box center [297, 722] width 218 height 11
click at [274, 788] on input "Name" at bounding box center [311, 800] width 262 height 36
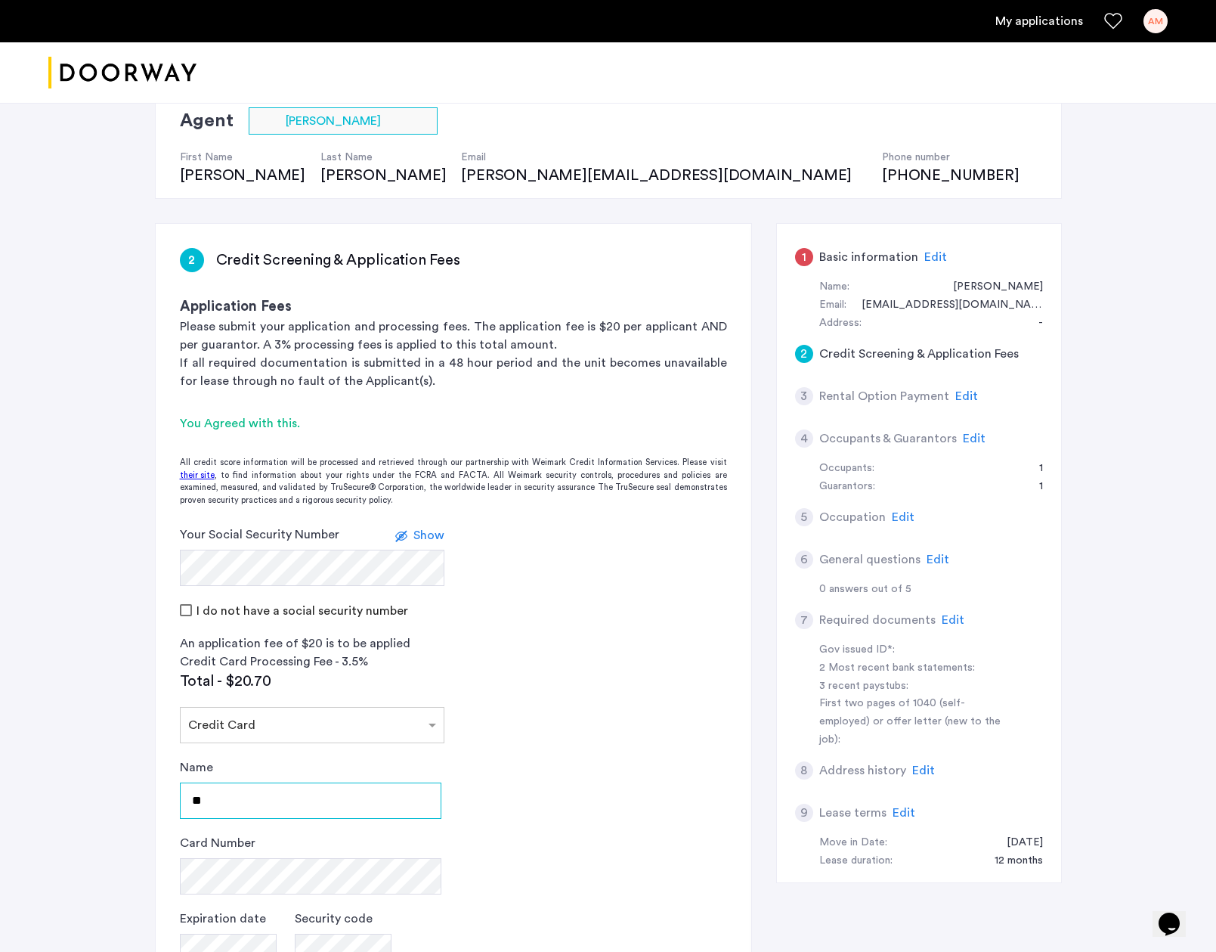
type input "*"
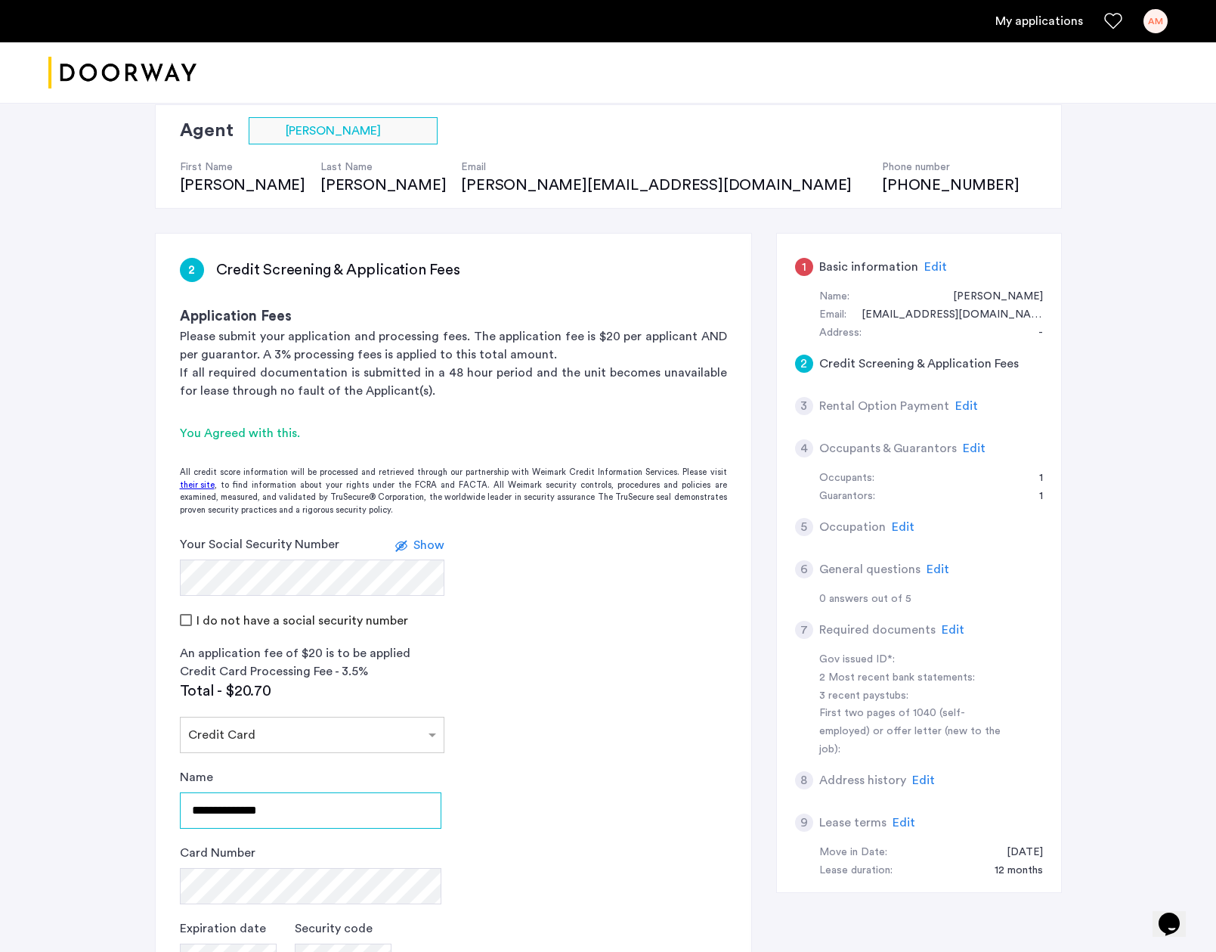
type input "**********"
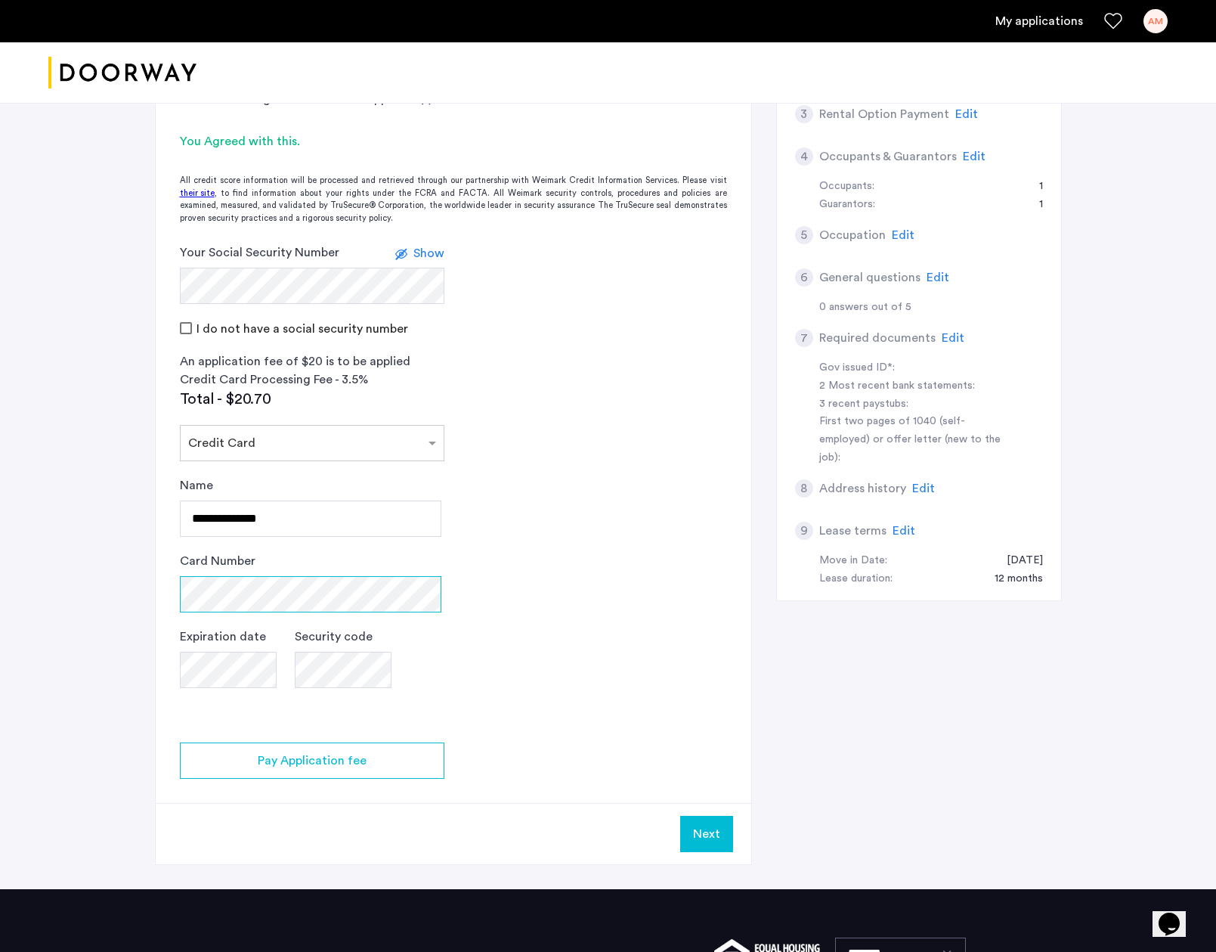
scroll to position [413, 0]
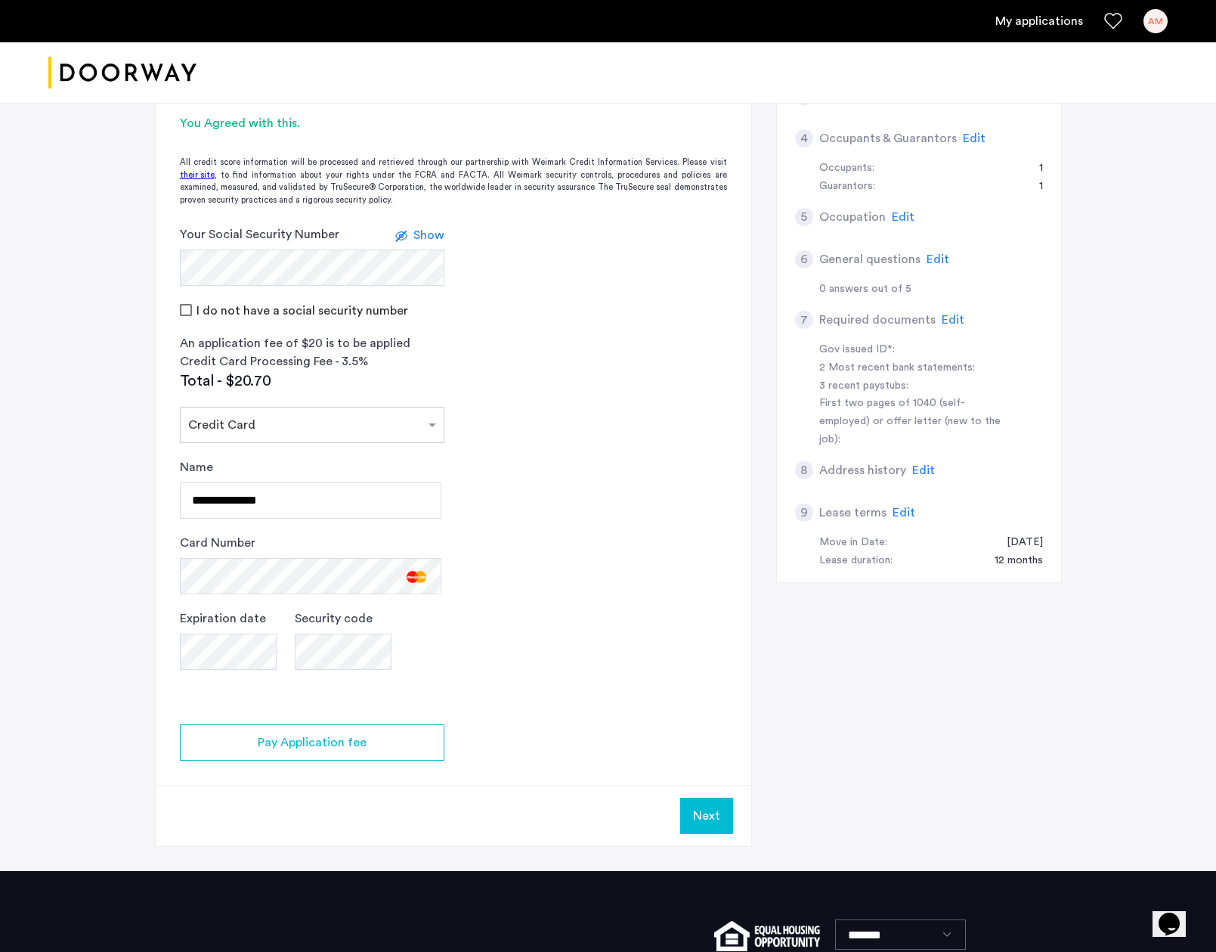
drag, startPoint x: 708, startPoint y: 822, endPoint x: 700, endPoint y: 794, distance: 29.2
click at [707, 821] on button "Next" at bounding box center [706, 815] width 53 height 36
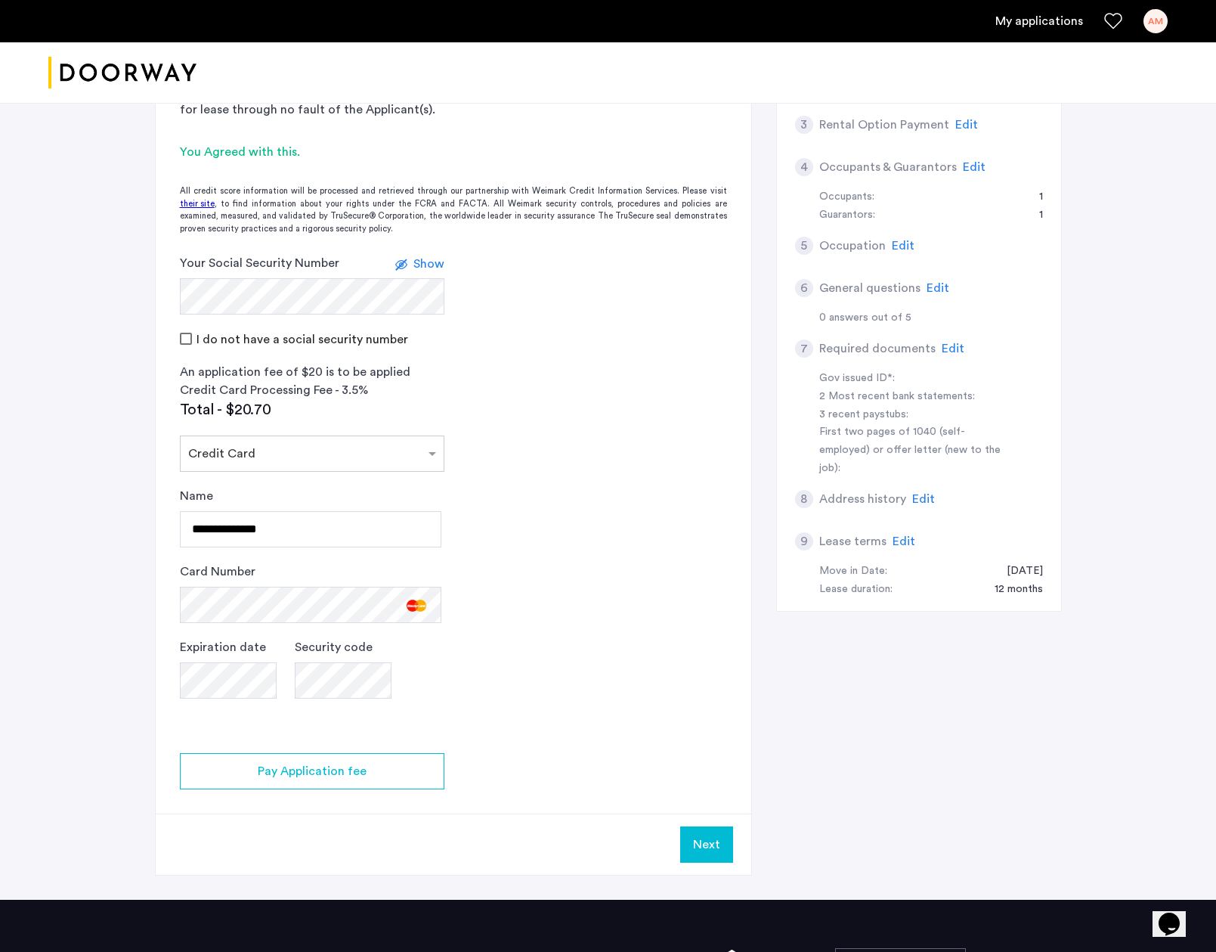
scroll to position [398, 0]
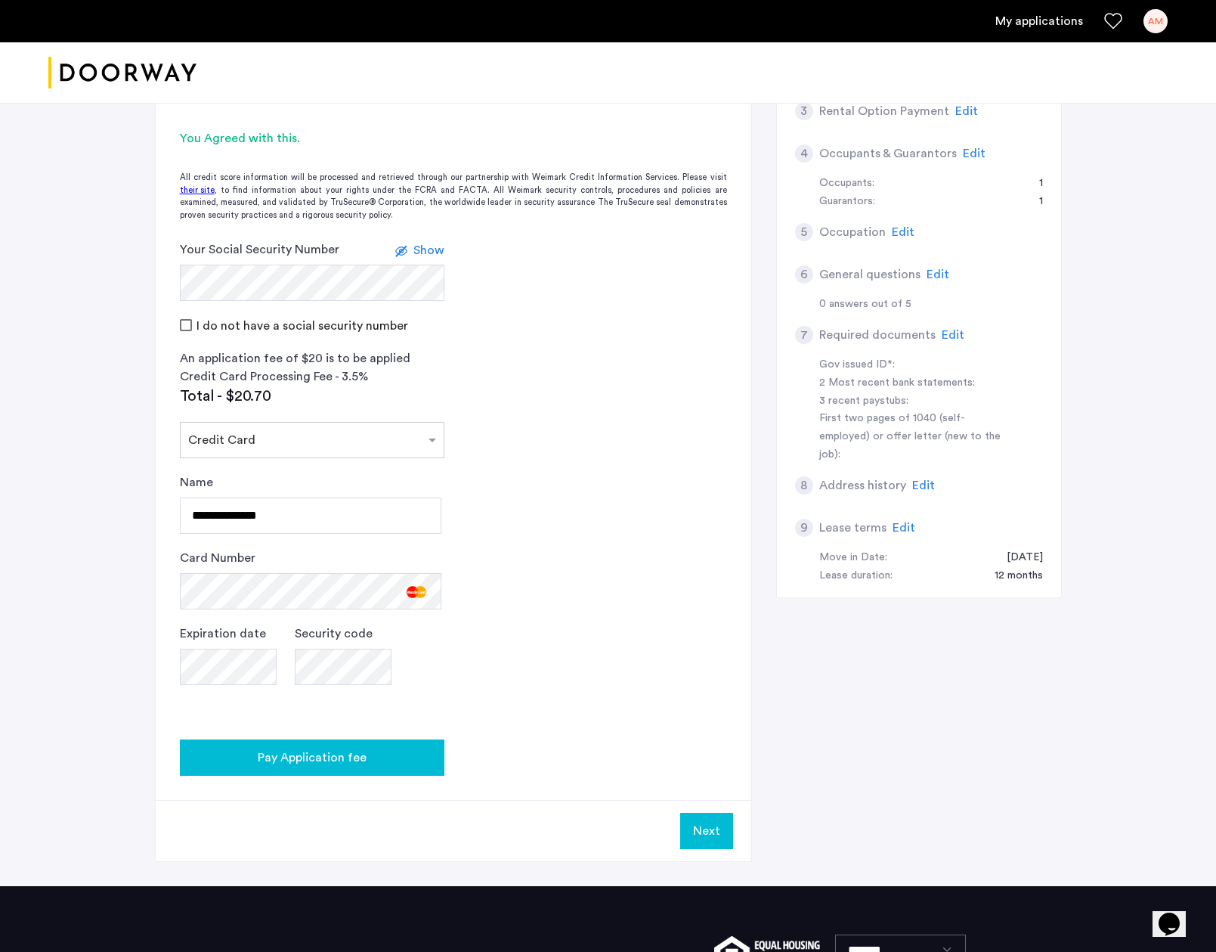
click at [354, 754] on span "Pay Application fee" at bounding box center [312, 757] width 109 height 18
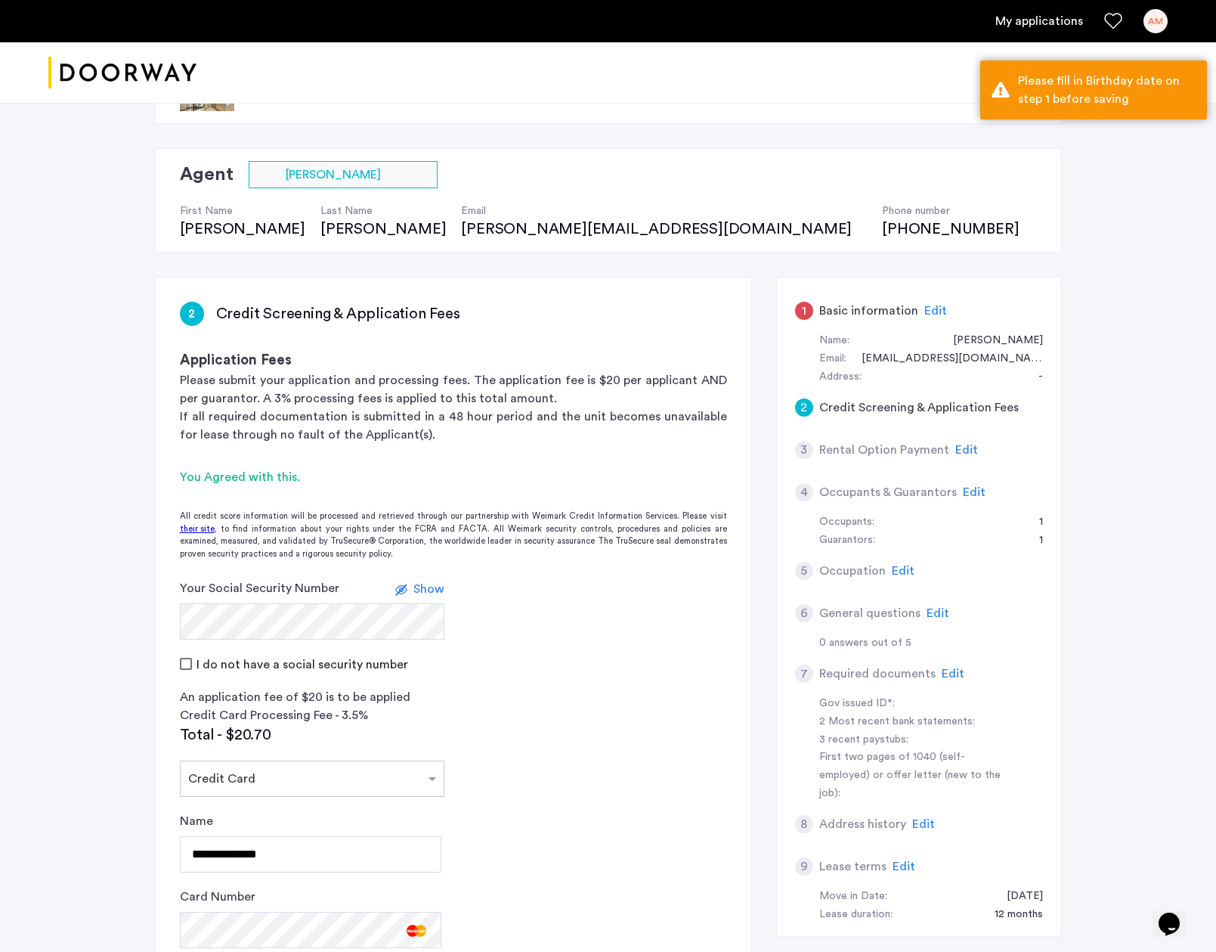
scroll to position [48, 0]
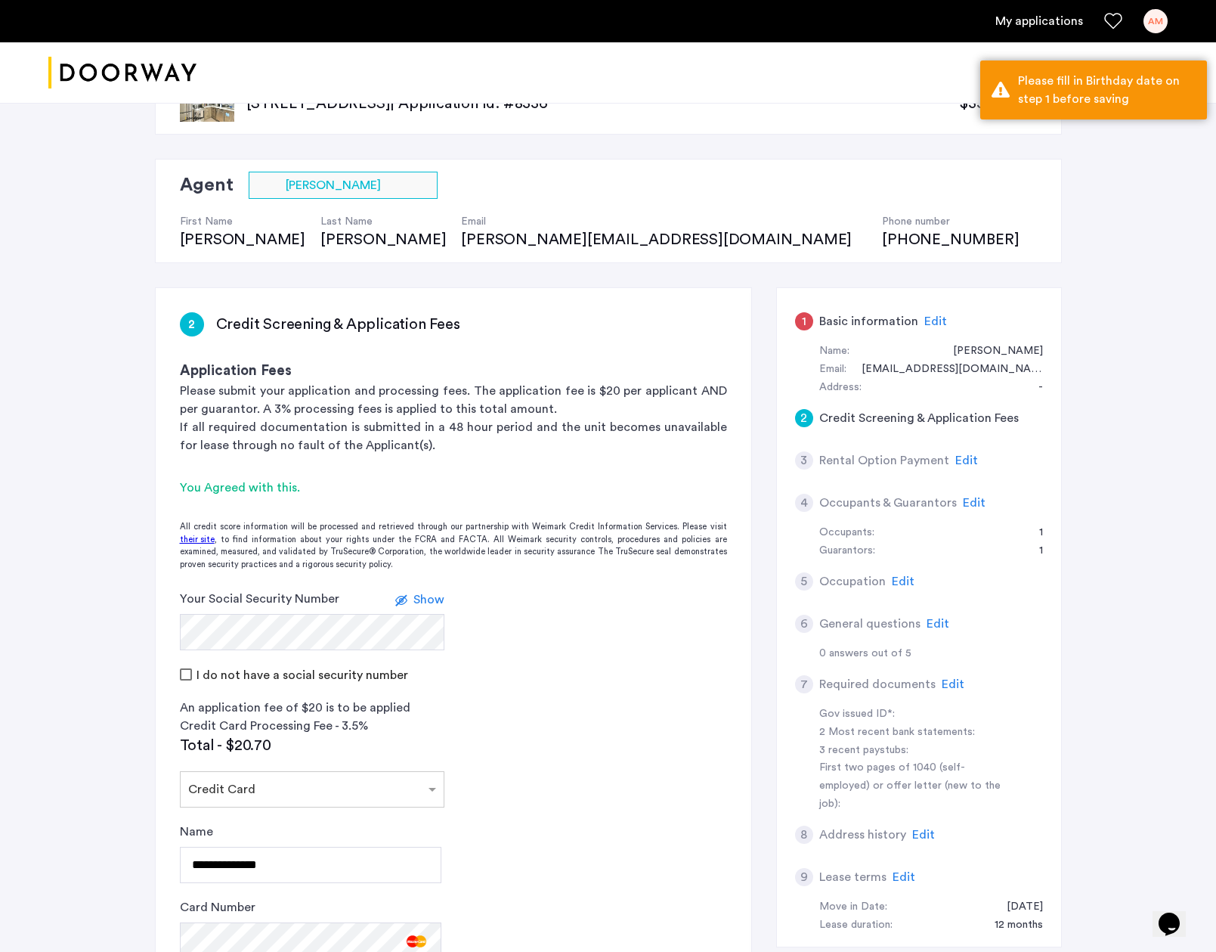
click at [871, 367] on div "Email: [EMAIL_ADDRESS][DOMAIN_NAME]" at bounding box center [931, 370] width 224 height 18
click at [924, 317] on span "Edit" at bounding box center [935, 321] width 23 height 12
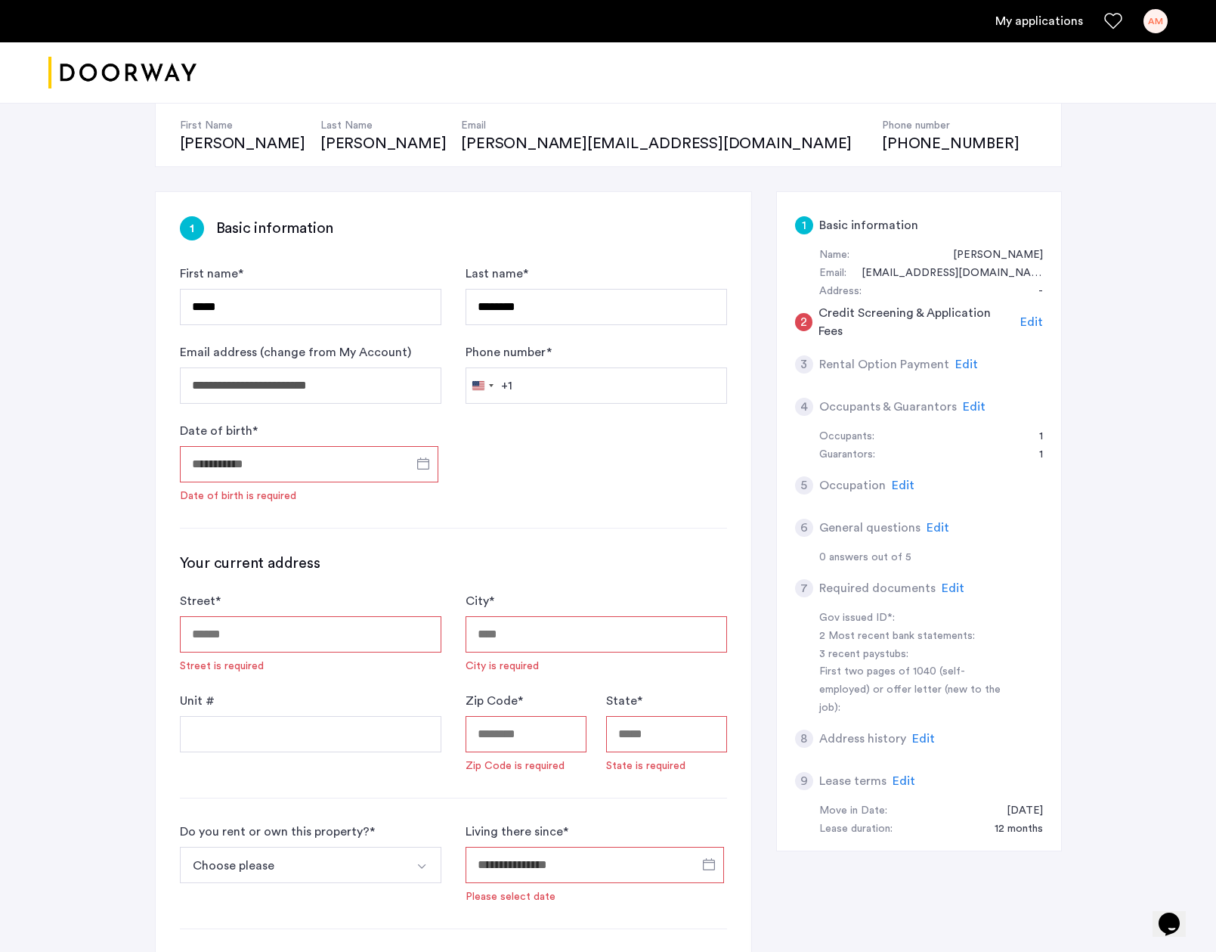
scroll to position [158, 0]
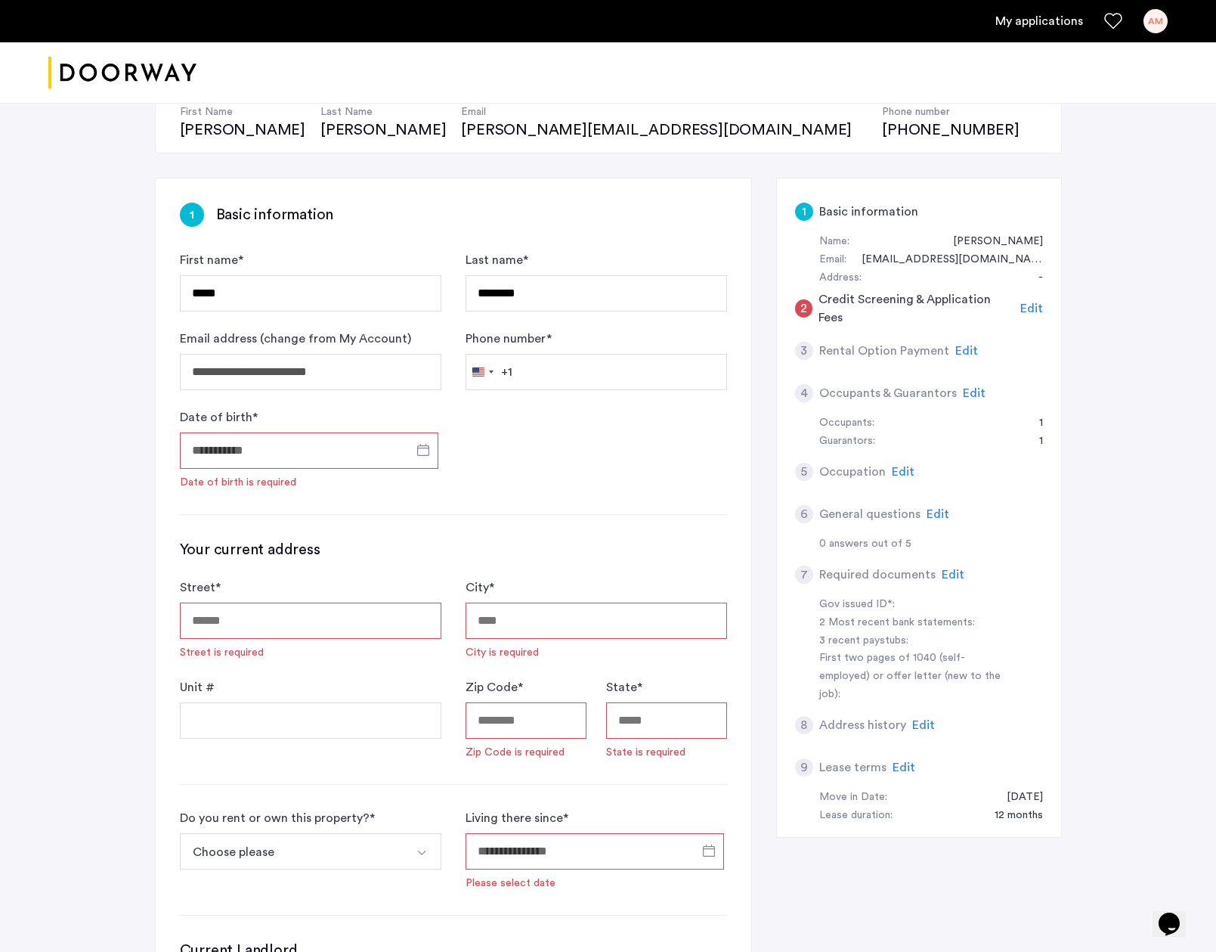
click at [324, 450] on input "Date of birth *" at bounding box center [309, 450] width 259 height 36
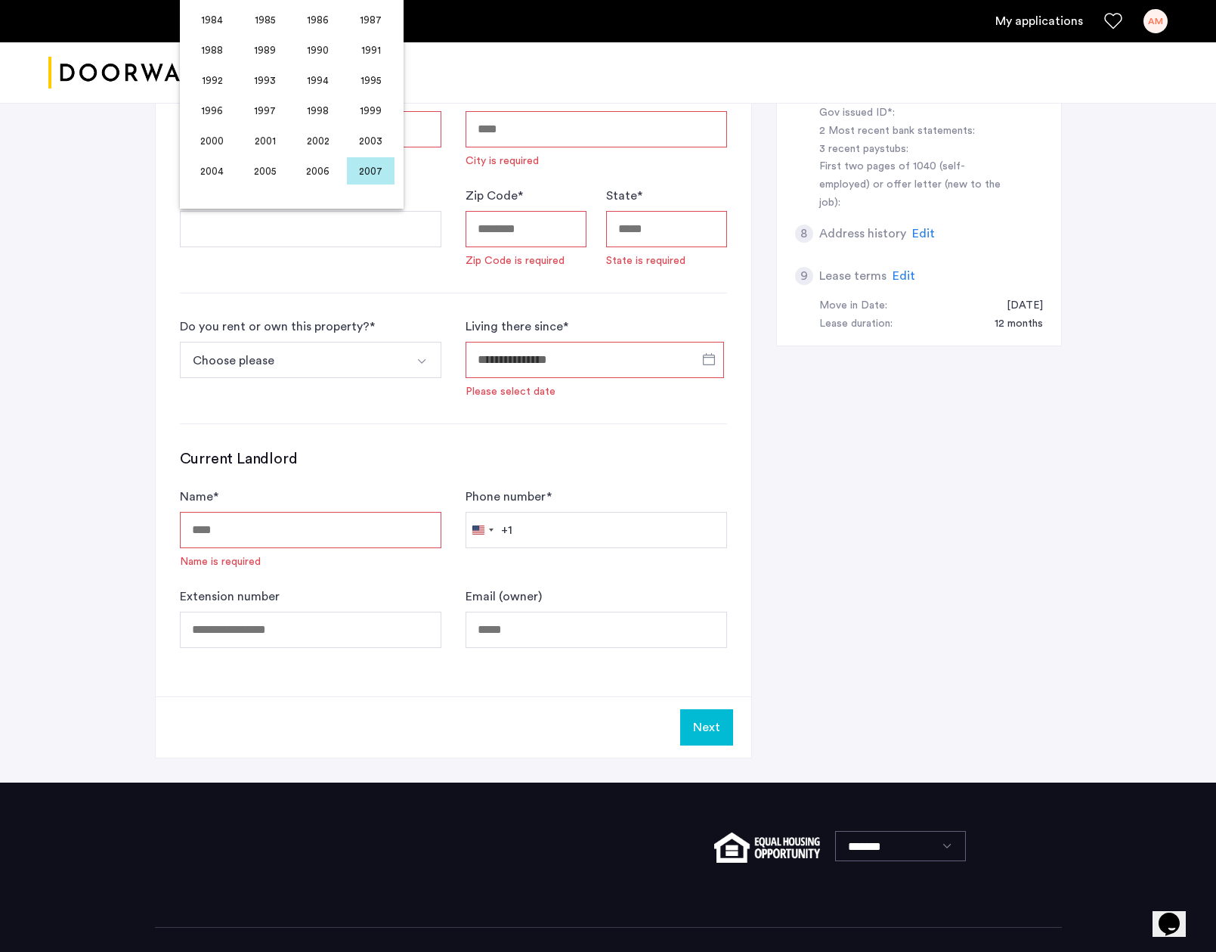
scroll to position [700, 0]
